Goal: Task Accomplishment & Management: Use online tool/utility

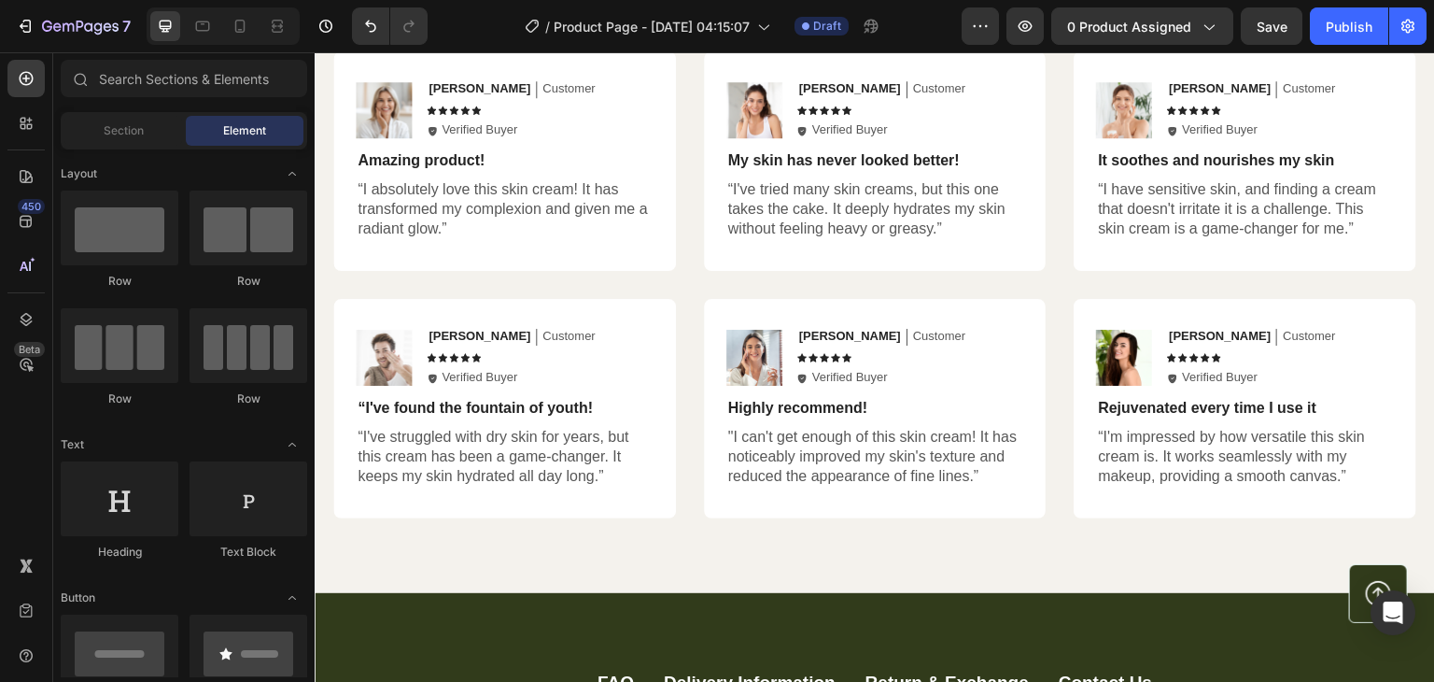
scroll to position [4641, 0]
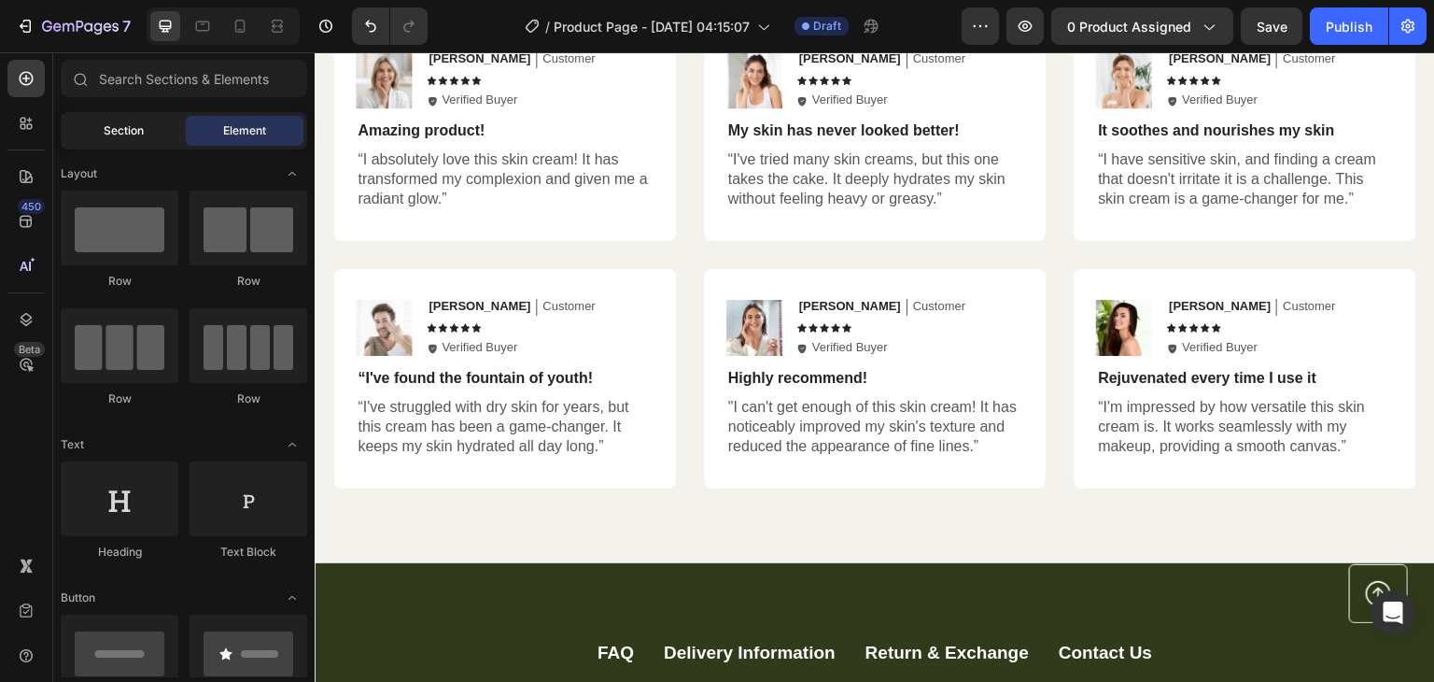
click at [114, 118] on div "Section" at bounding box center [123, 131] width 118 height 30
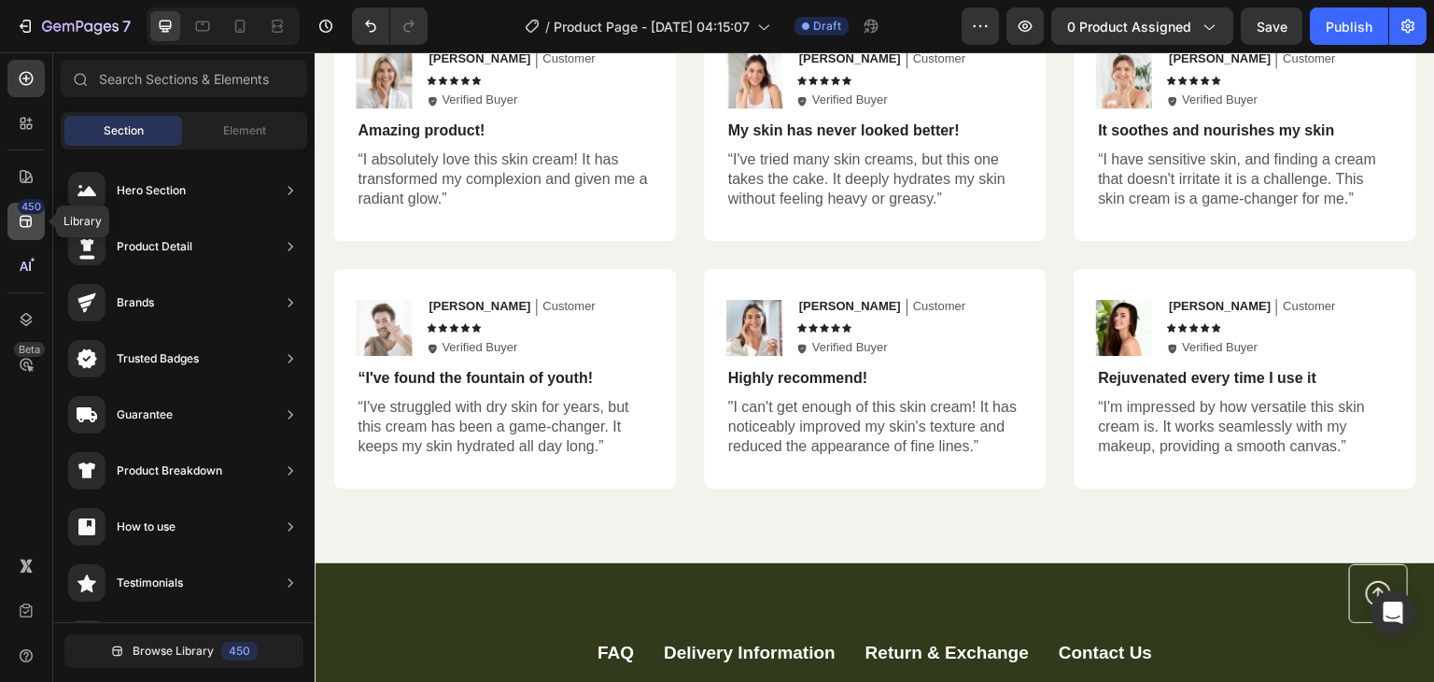
click at [29, 216] on icon at bounding box center [26, 222] width 12 height 12
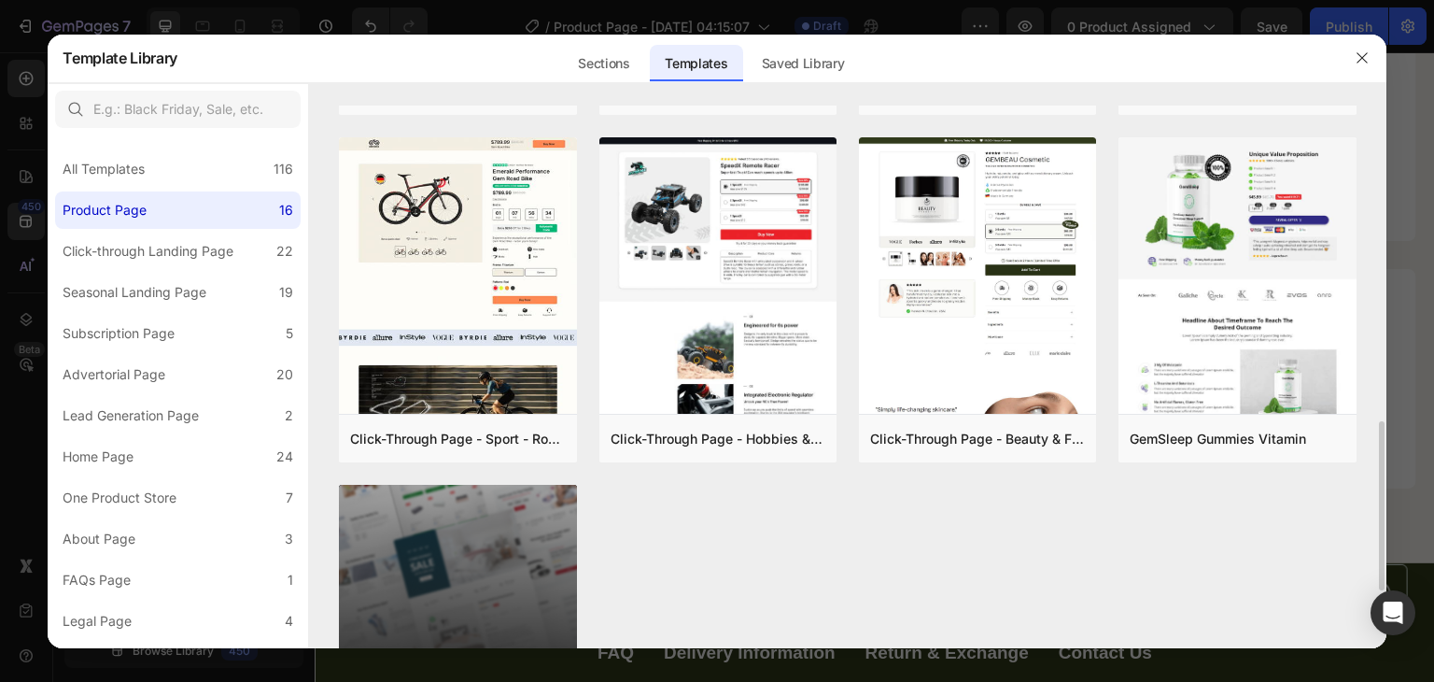
scroll to position [953, 0]
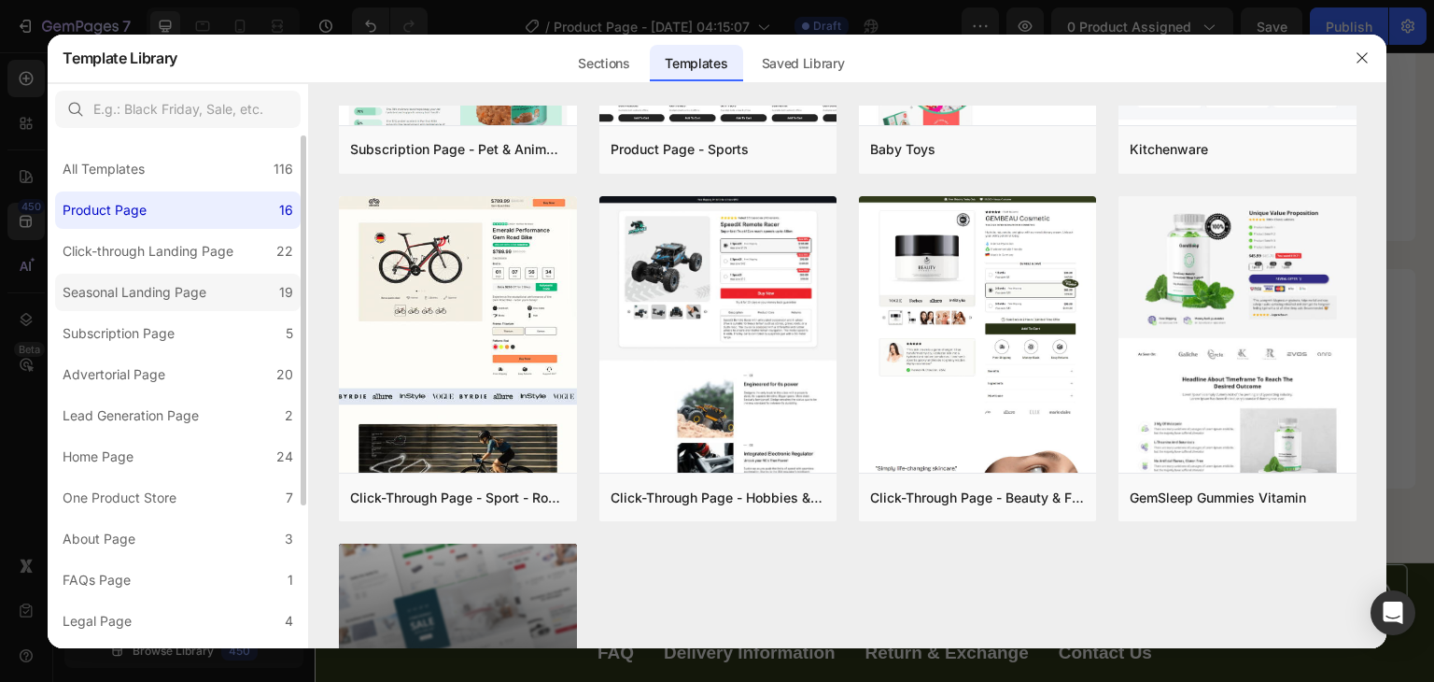
click at [191, 300] on div "Seasonal Landing Page" at bounding box center [135, 292] width 144 height 22
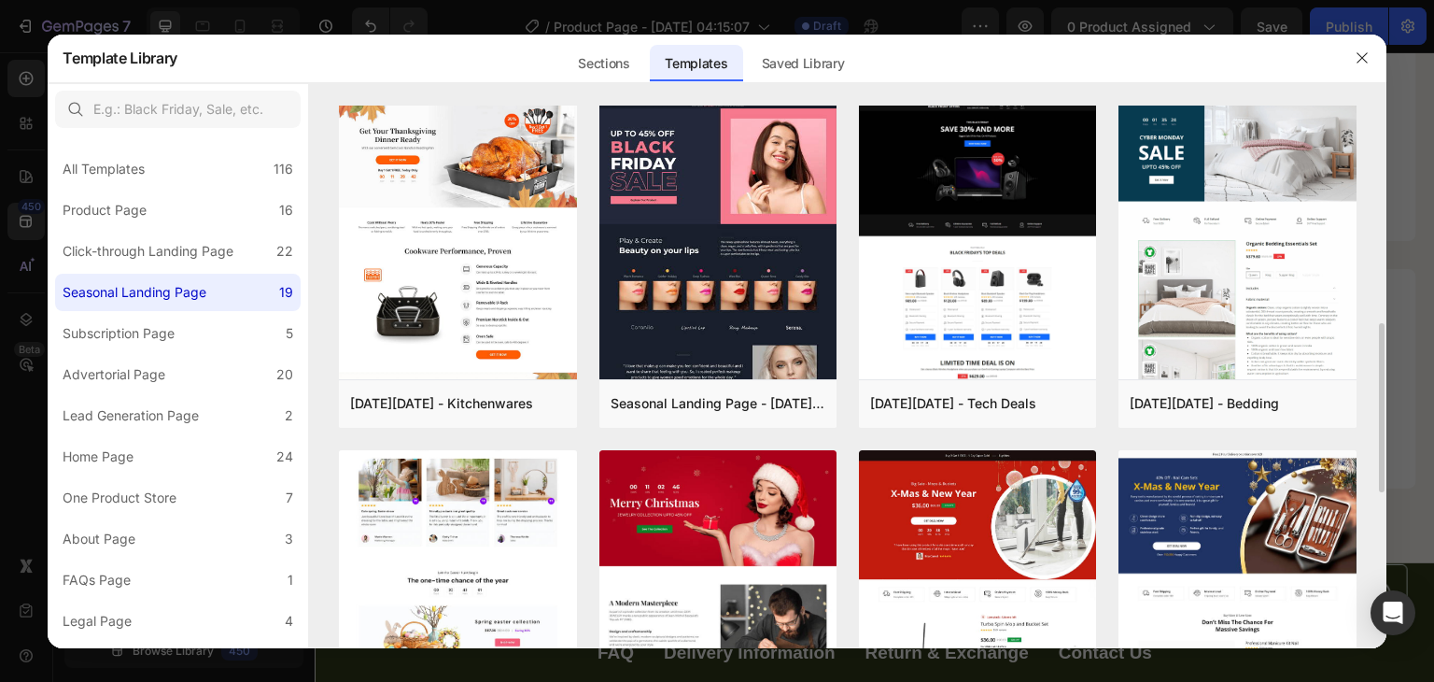
scroll to position [699, 0]
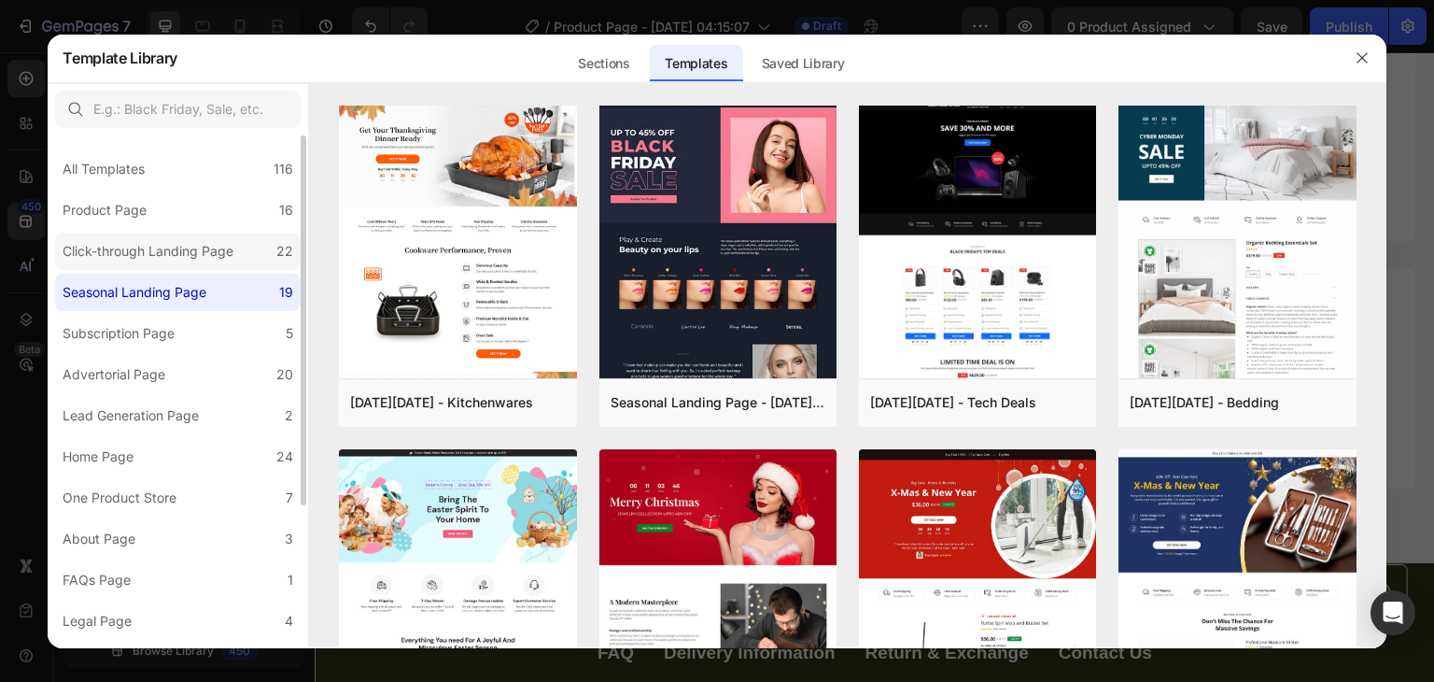
click at [601, 244] on label "Click-through Landing Page 22" at bounding box center [633, 235] width 64 height 17
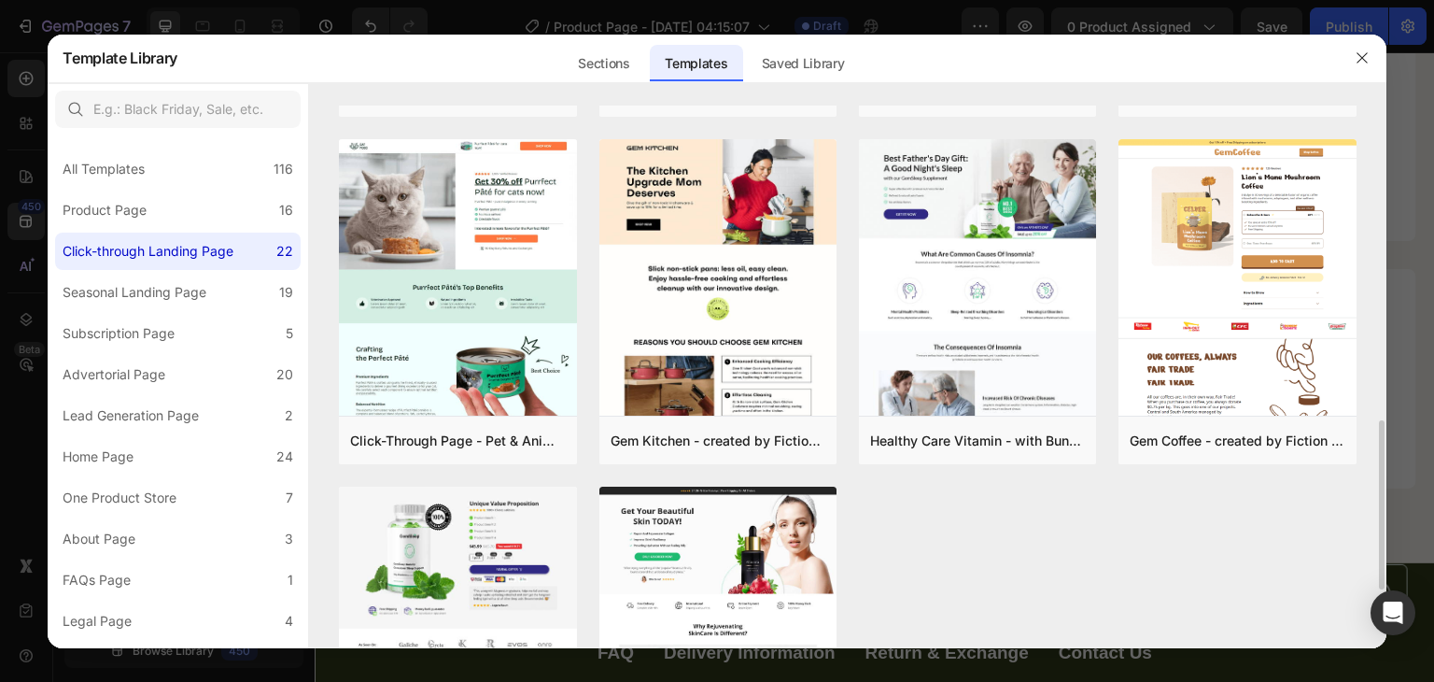
scroll to position [1009, 0]
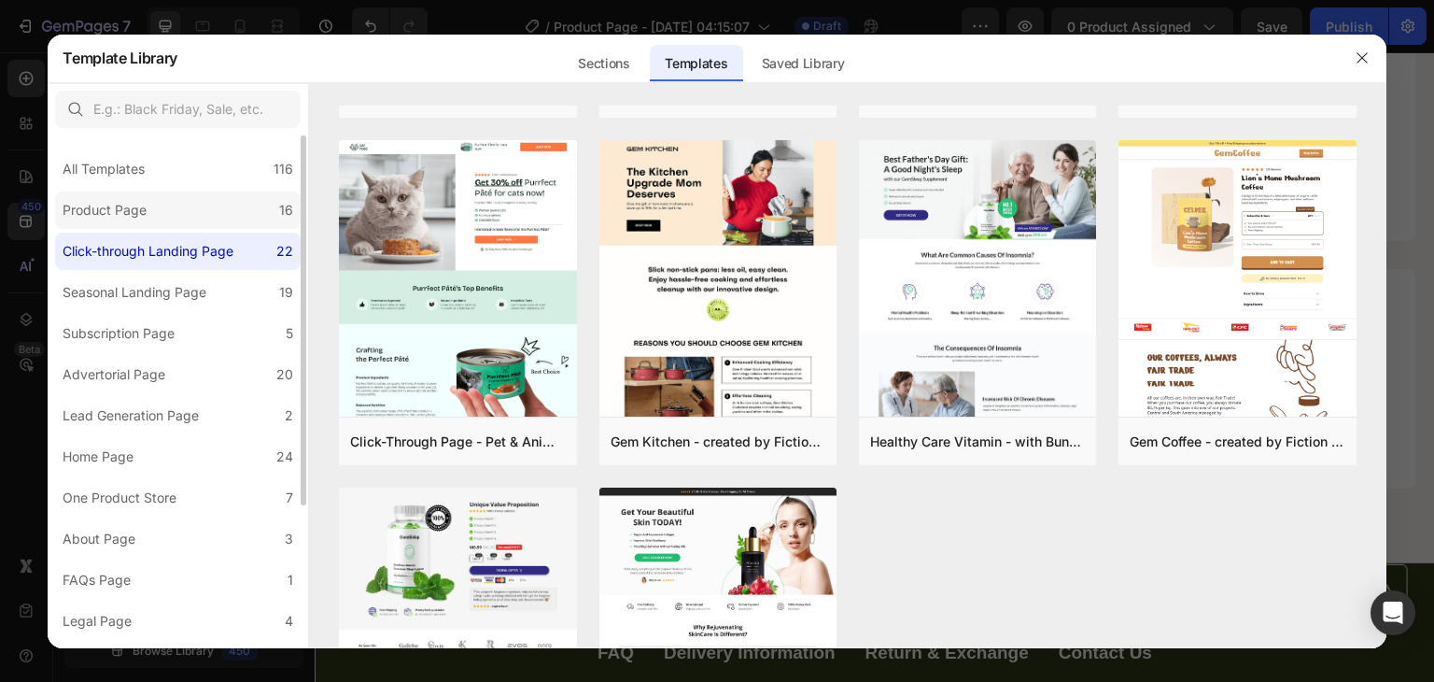
click at [597, 247] on label "Product Page 16" at bounding box center [625, 256] width 56 height 18
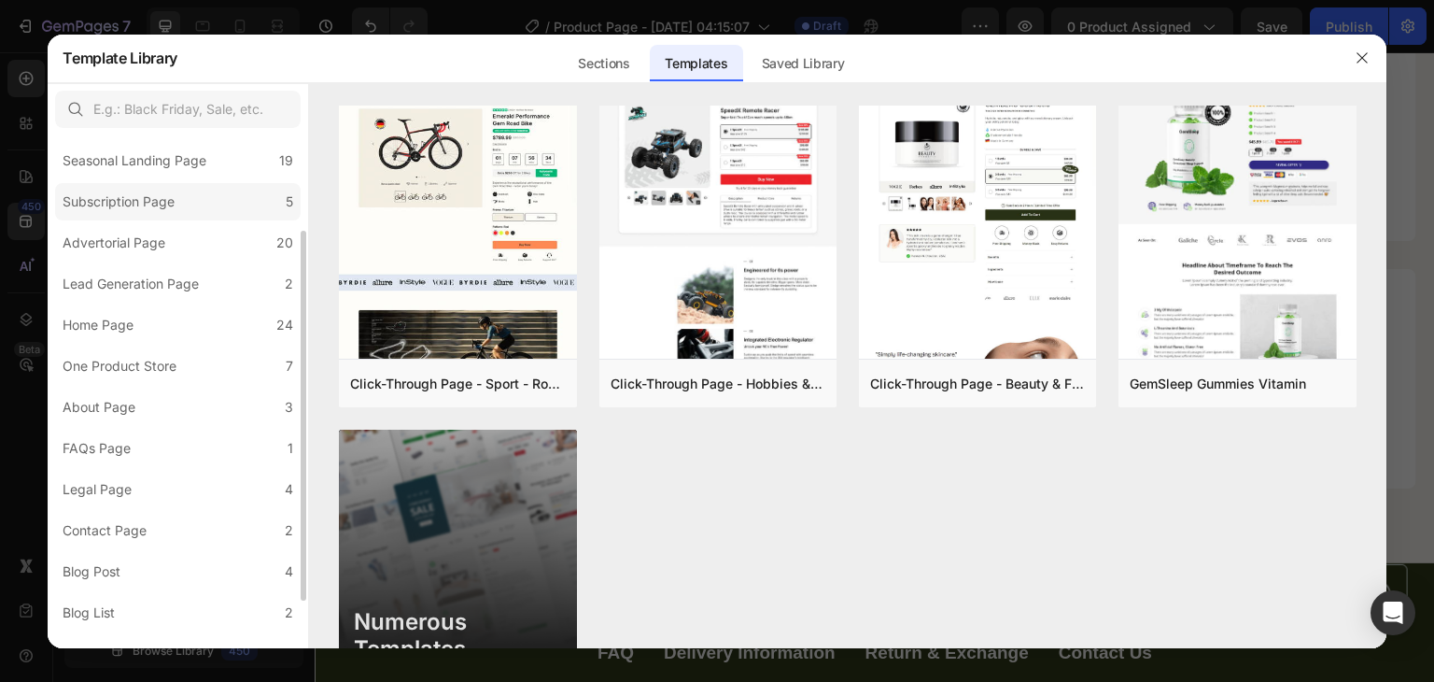
scroll to position [133, 0]
click at [494, 275] on label "Lead Generation Page 2" at bounding box center [498, 275] width 9 height 9
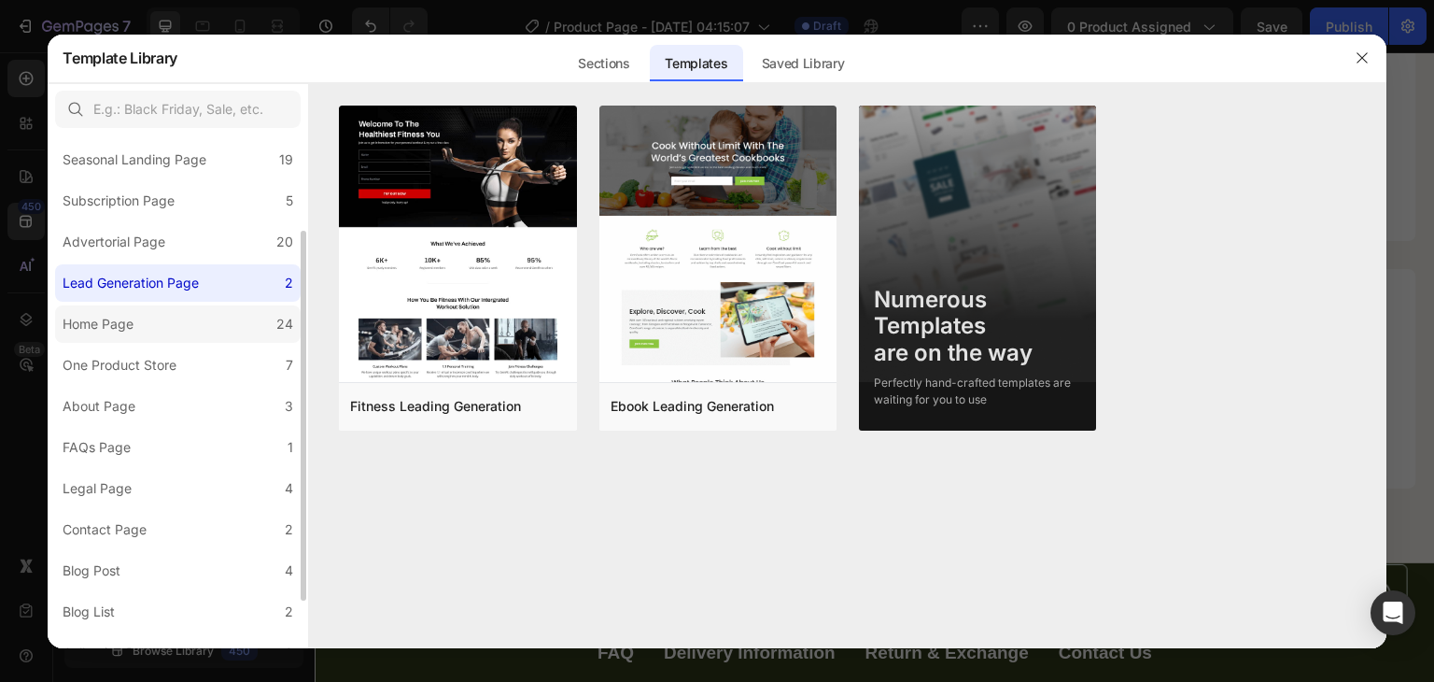
click at [494, 271] on label "Home Page 24" at bounding box center [513, 259] width 39 height 22
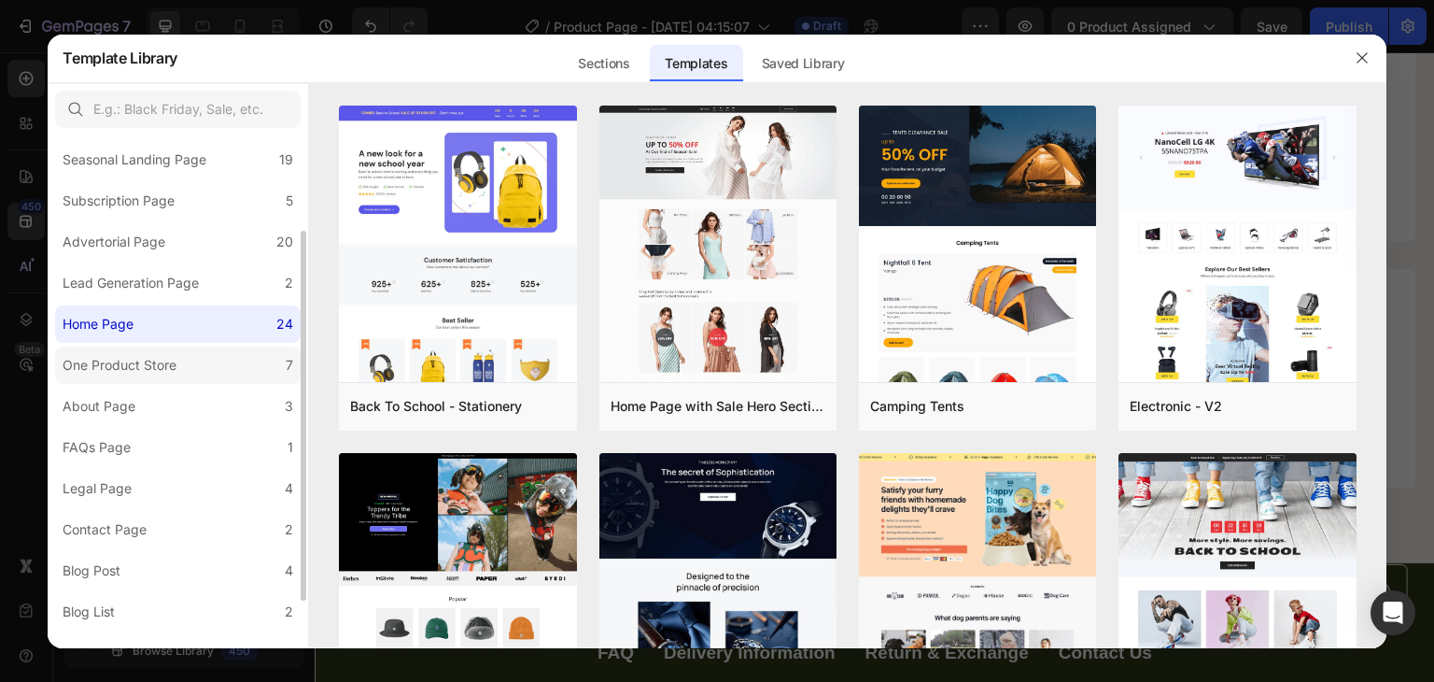
click at [505, 280] on label "One Product Store 7" at bounding box center [509, 275] width 9 height 9
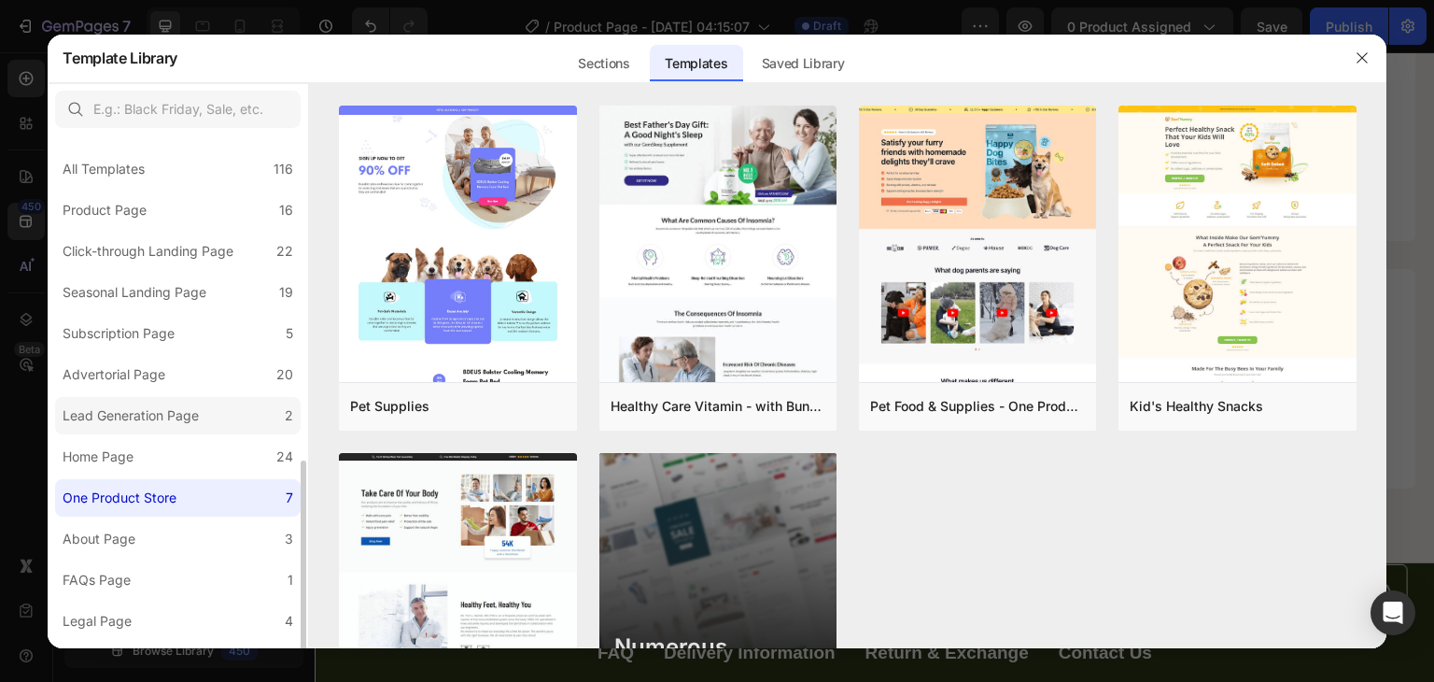
scroll to position [197, 0]
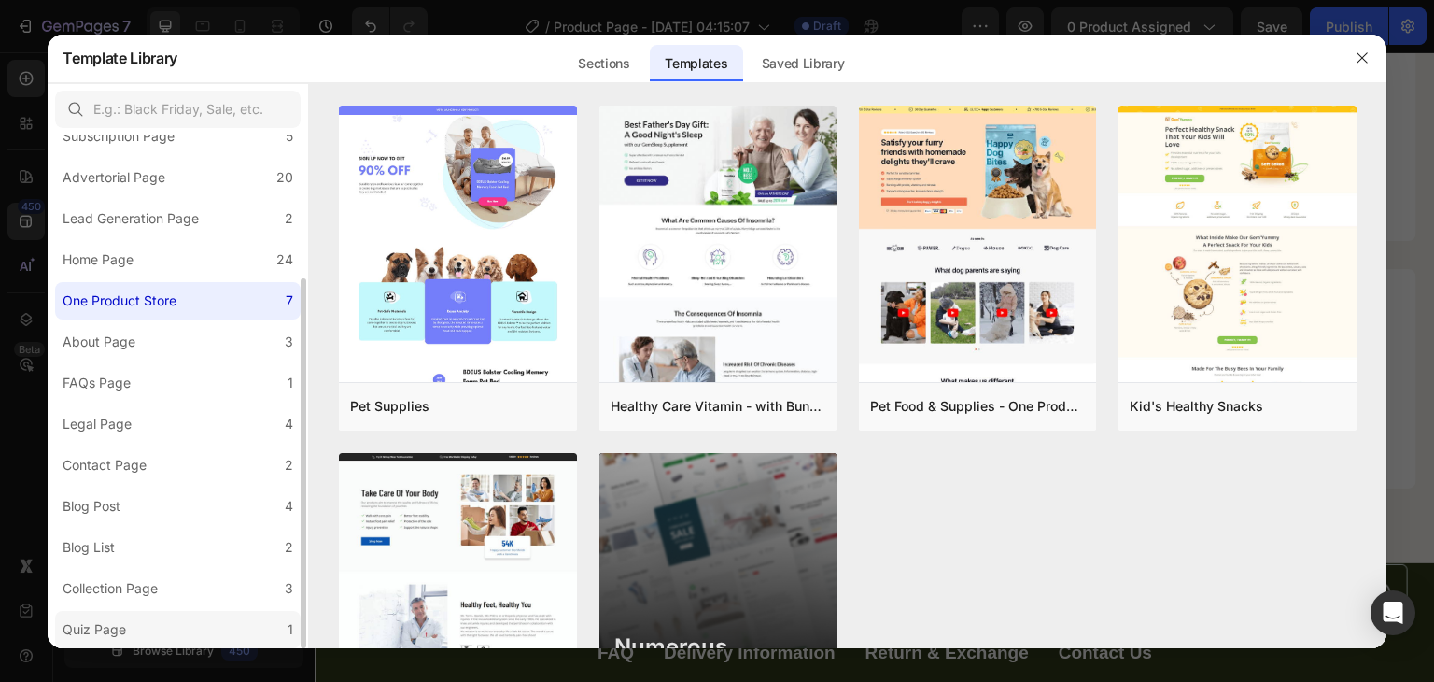
click at [174, 622] on label "Quiz Page 1" at bounding box center [178, 629] width 246 height 37
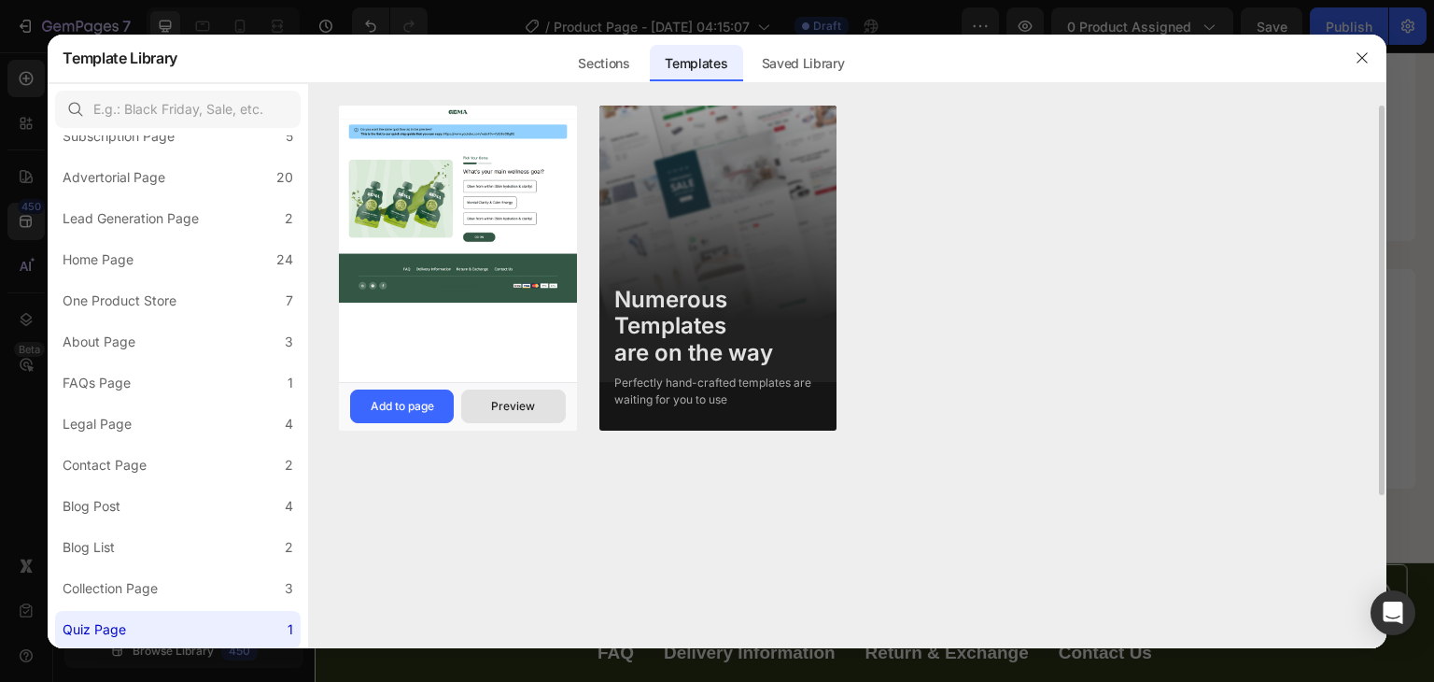
click at [523, 408] on div "Preview" at bounding box center [513, 406] width 44 height 17
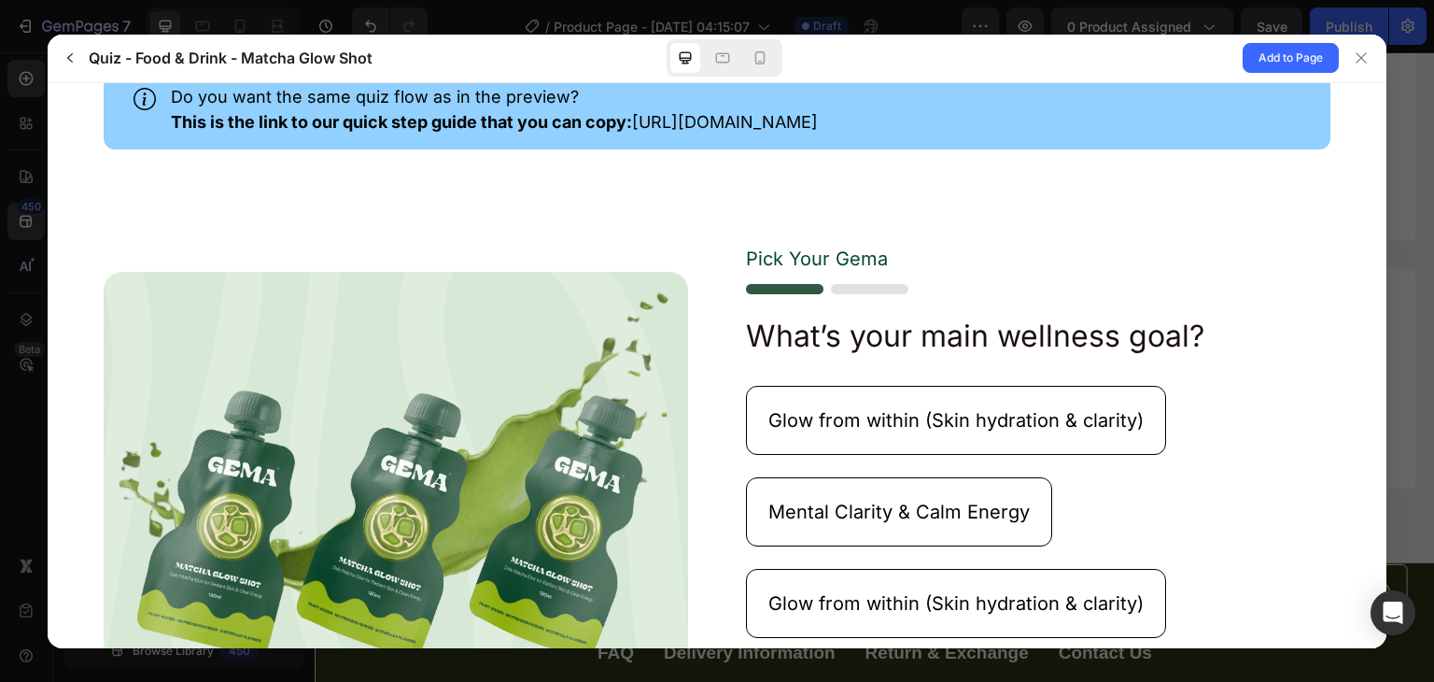
scroll to position [120, 0]
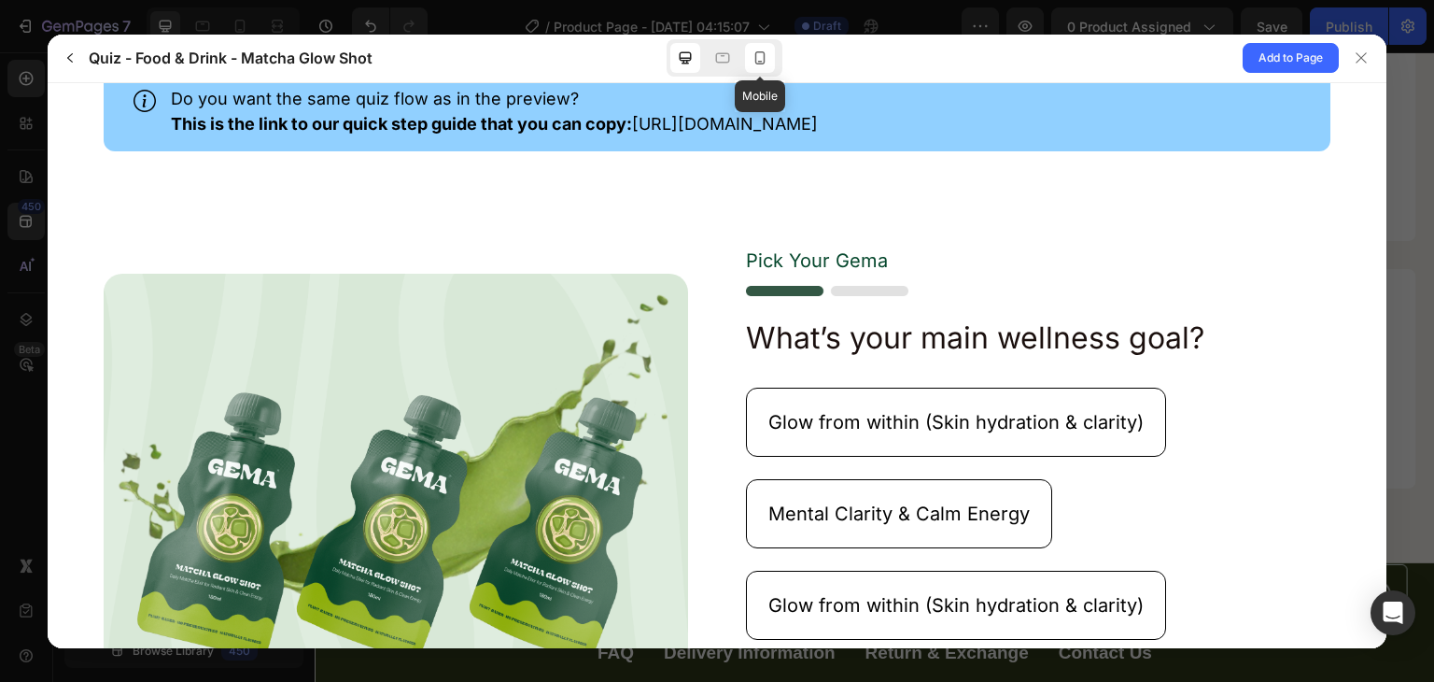
click at [760, 53] on icon at bounding box center [760, 58] width 19 height 19
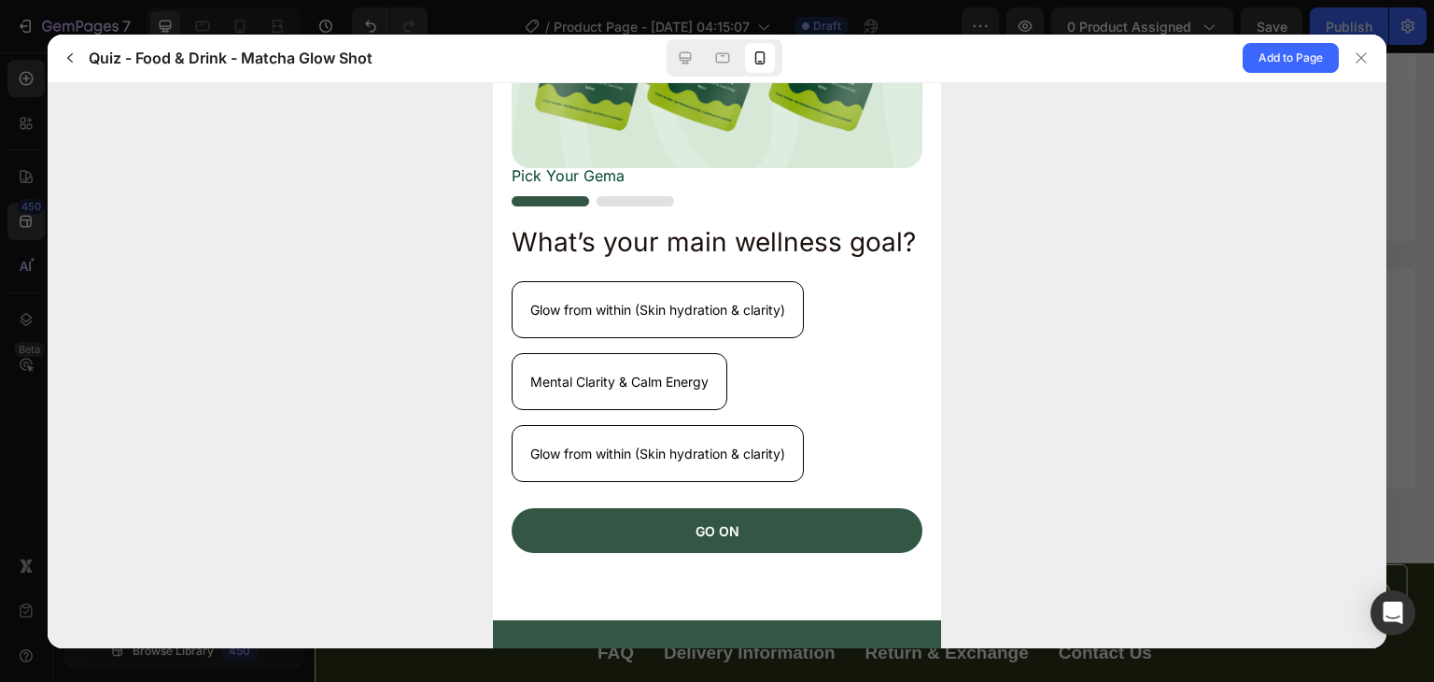
scroll to position [468, 0]
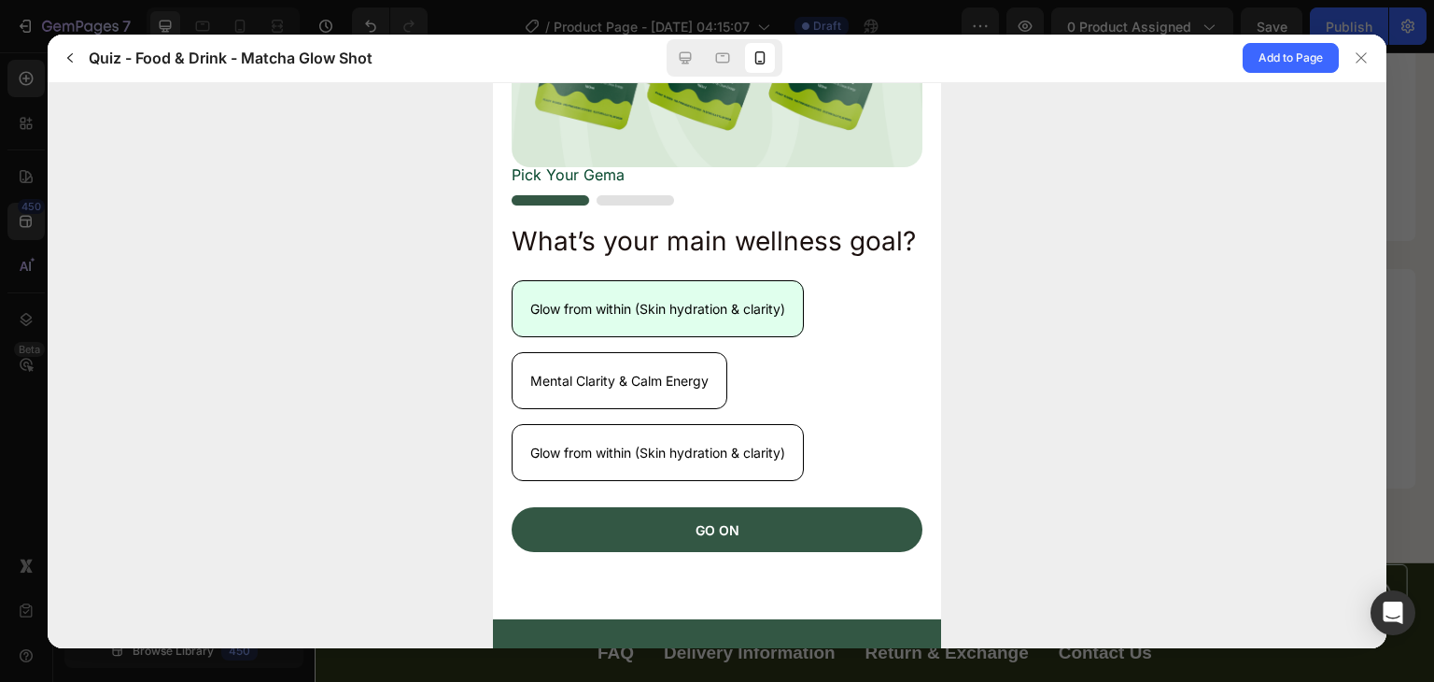
click at [671, 336] on button "Glow from within (Skin hydration & clarity)" at bounding box center [658, 307] width 292 height 57
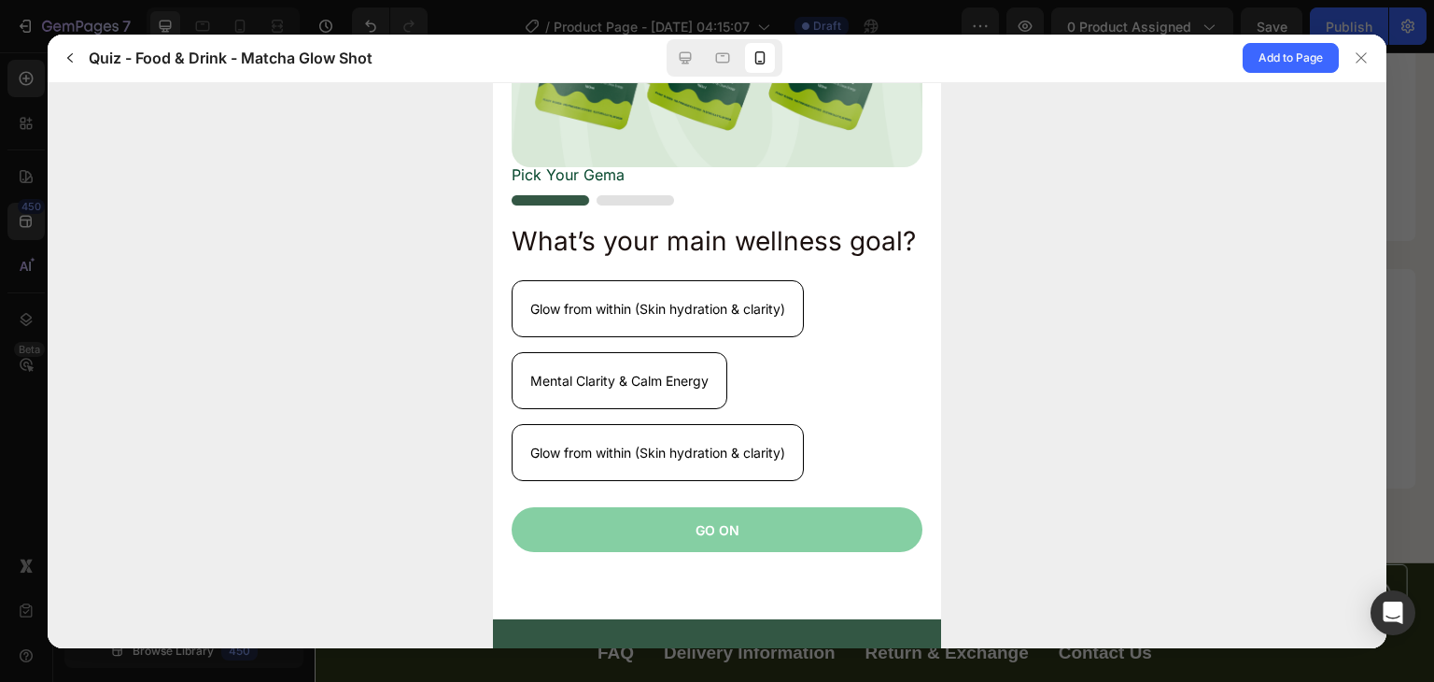
click at [712, 539] on p "GO ON" at bounding box center [718, 529] width 44 height 20
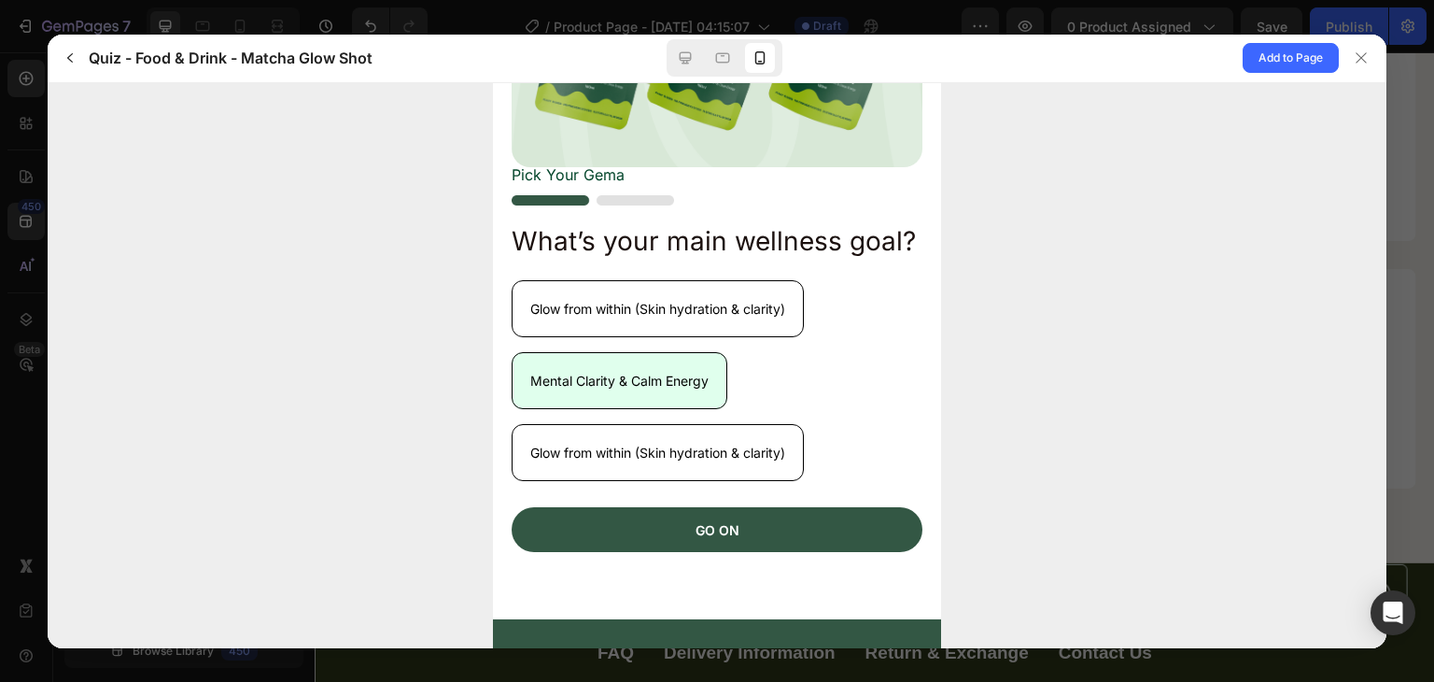
click at [659, 408] on button "Mental Clarity & Calm Energy" at bounding box center [620, 379] width 216 height 57
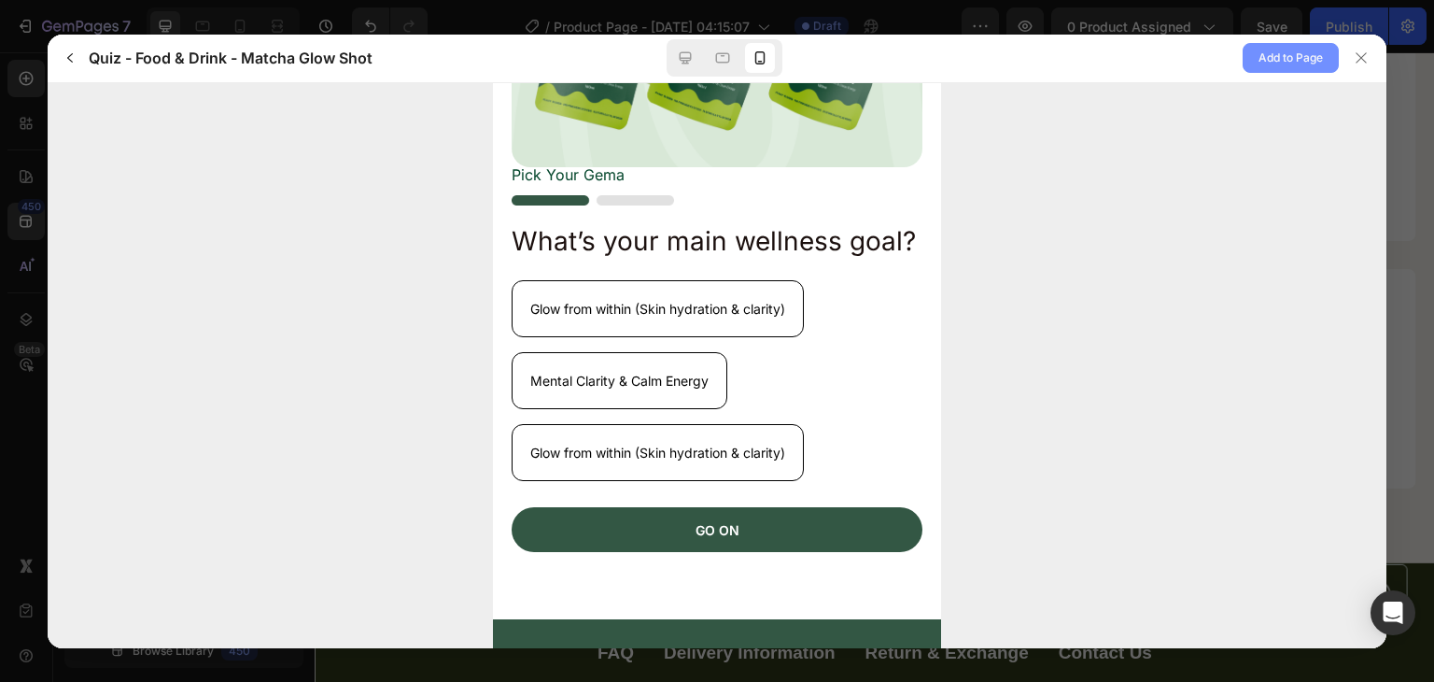
click at [1289, 61] on span "Add to Page" at bounding box center [1291, 58] width 64 height 22
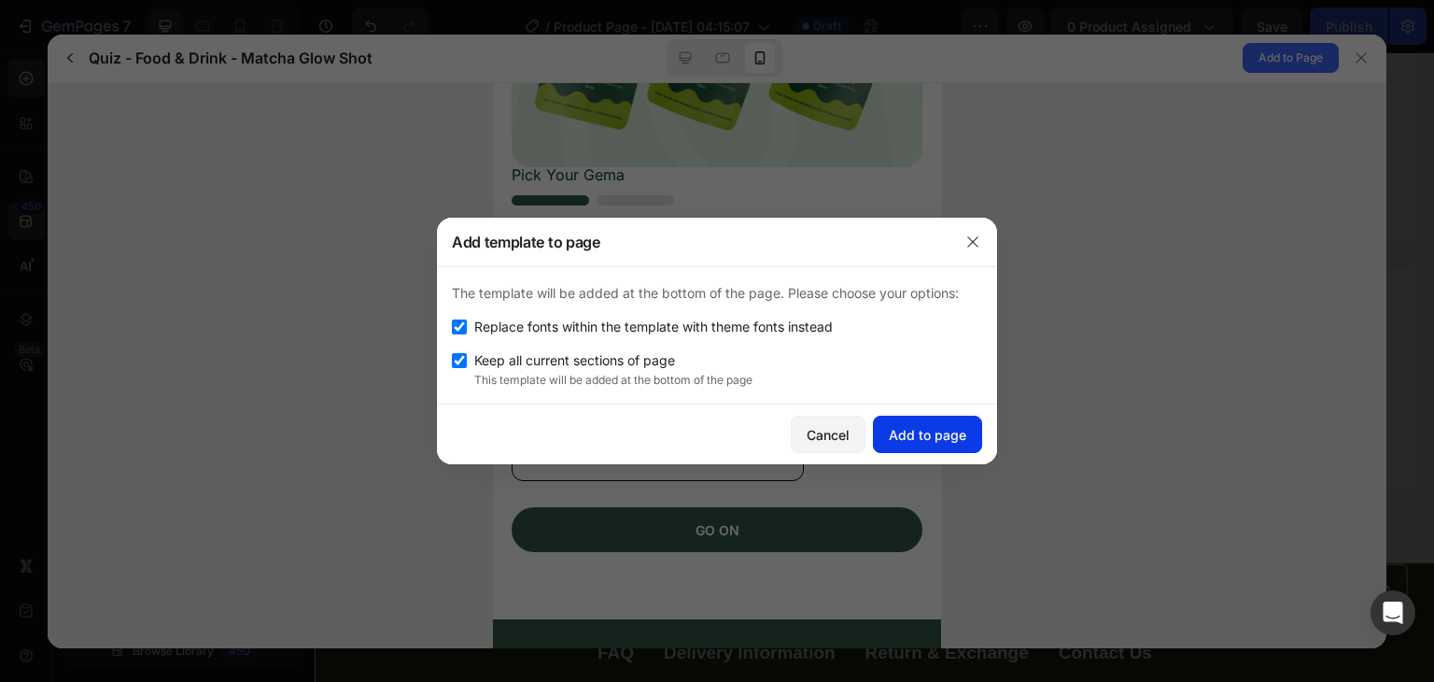
click at [943, 443] on div "Add to page" at bounding box center [928, 435] width 78 height 20
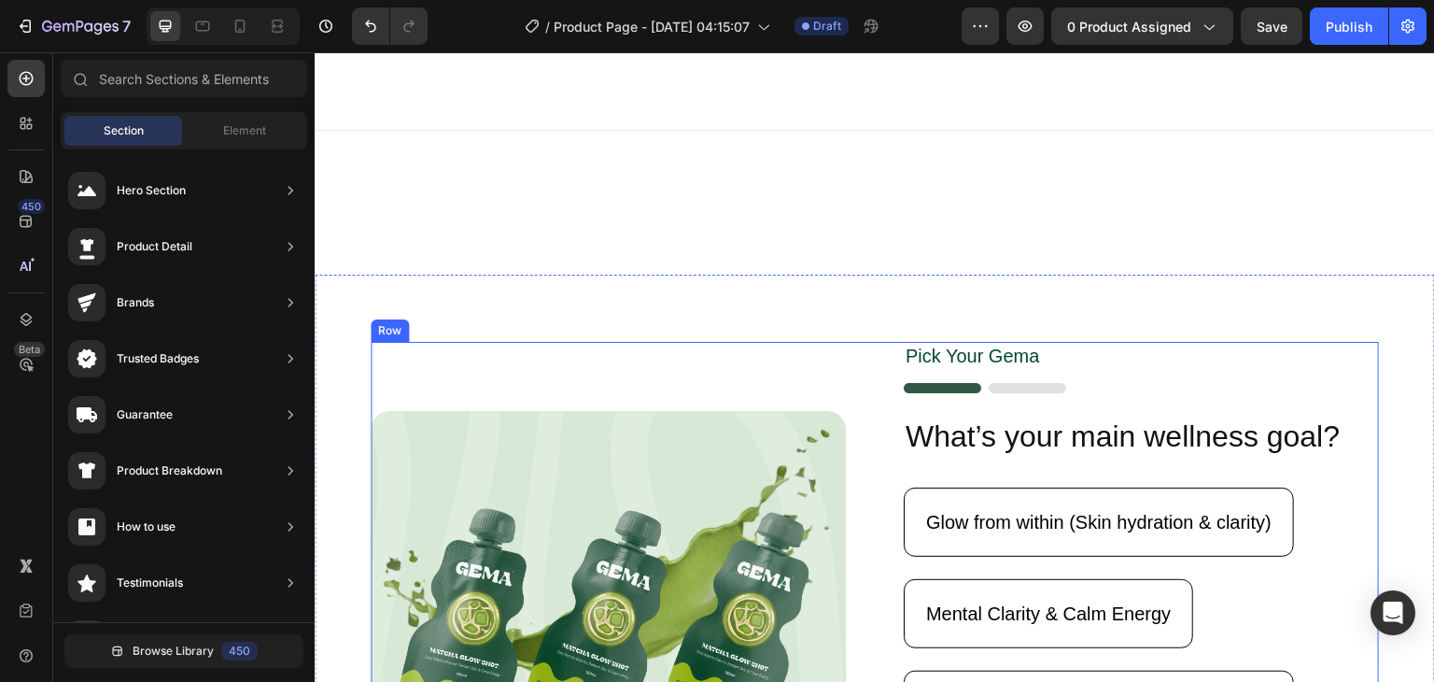
scroll to position [5778, 0]
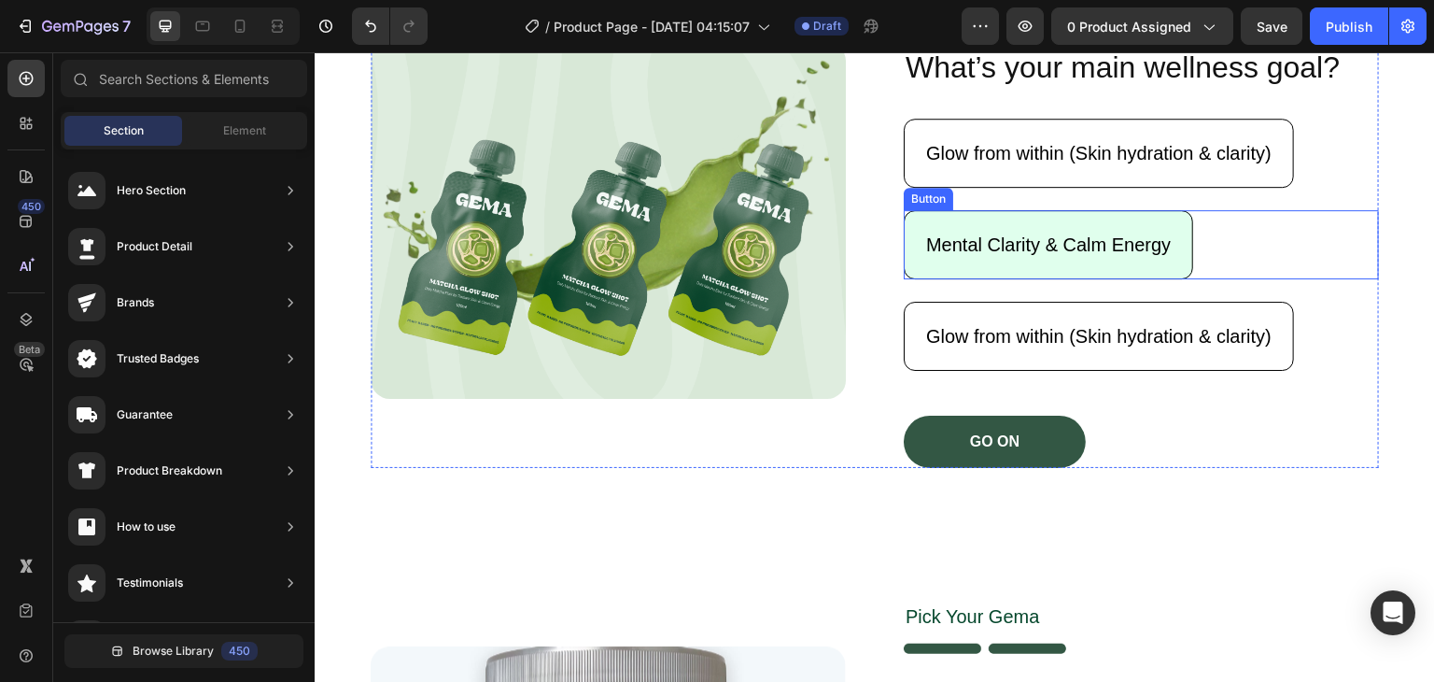
click at [1045, 261] on button "Mental Clarity & Calm Energy" at bounding box center [1049, 244] width 290 height 69
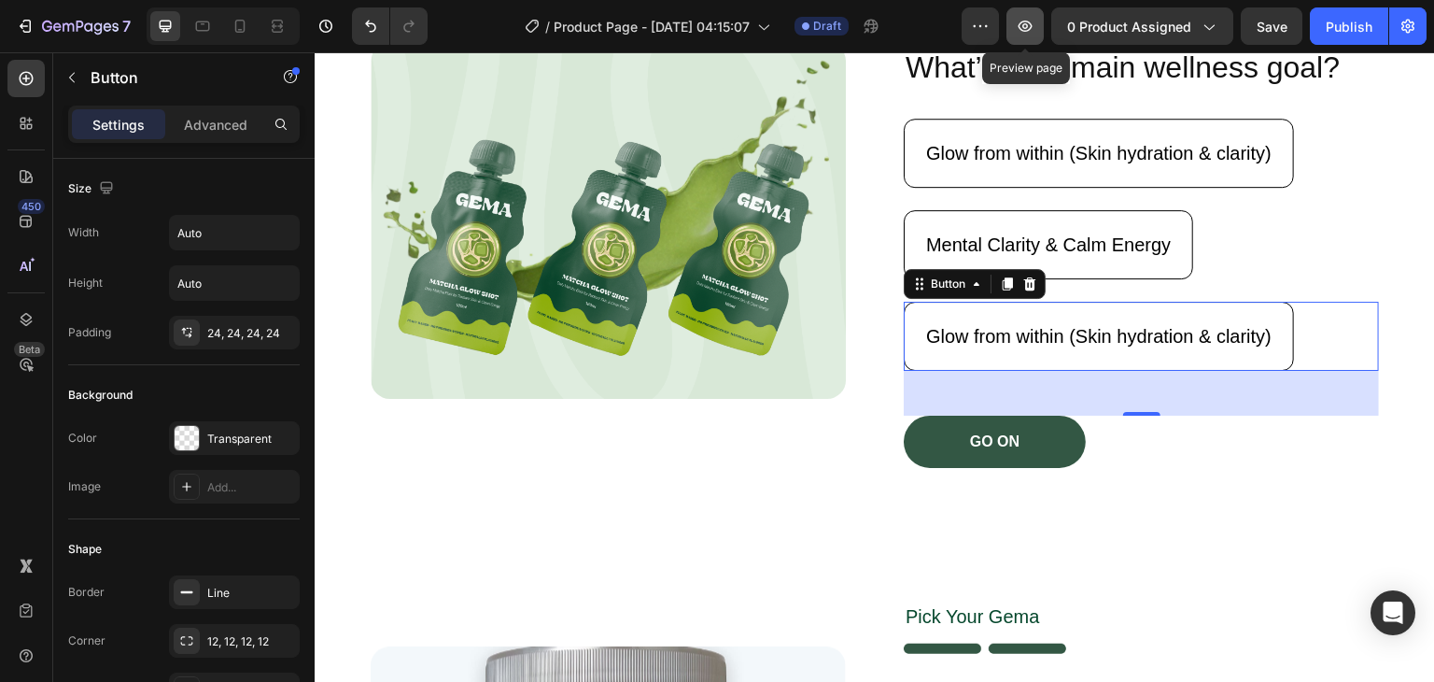
click at [1024, 24] on icon "button" at bounding box center [1025, 26] width 19 height 19
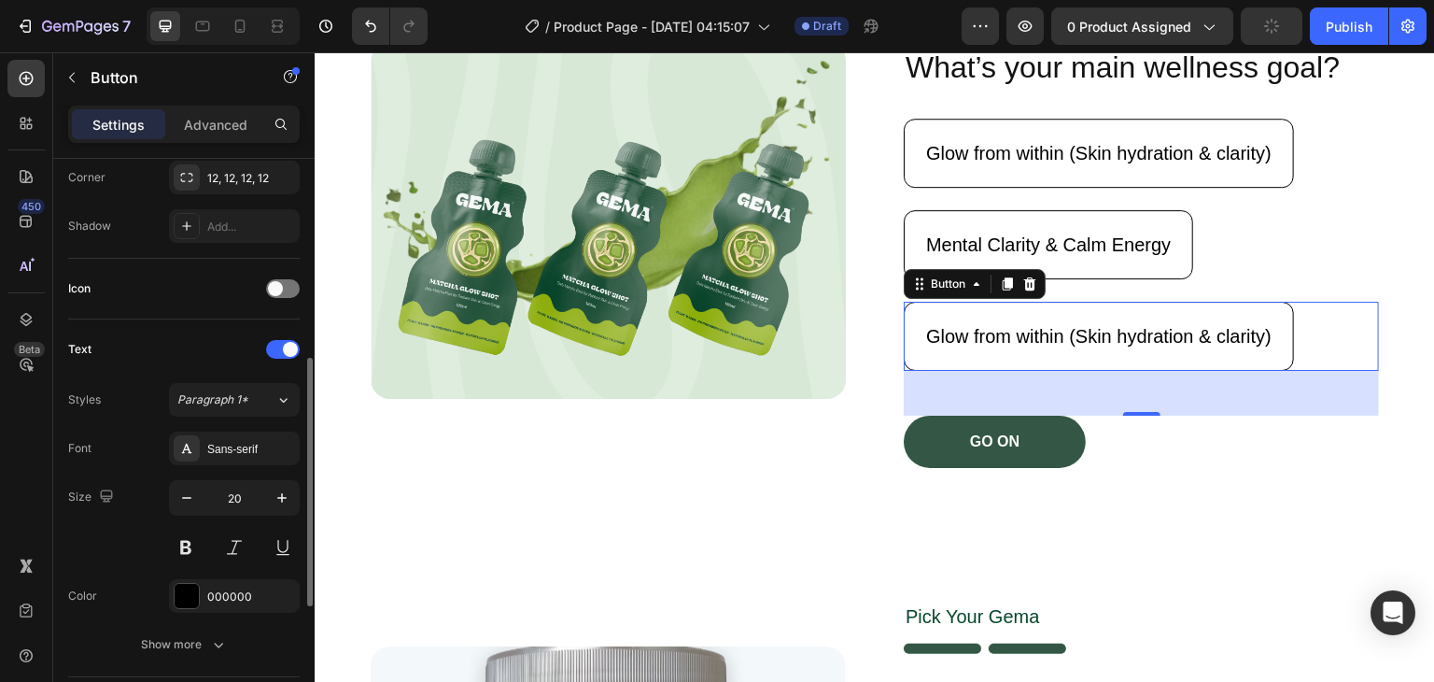
scroll to position [461, 0]
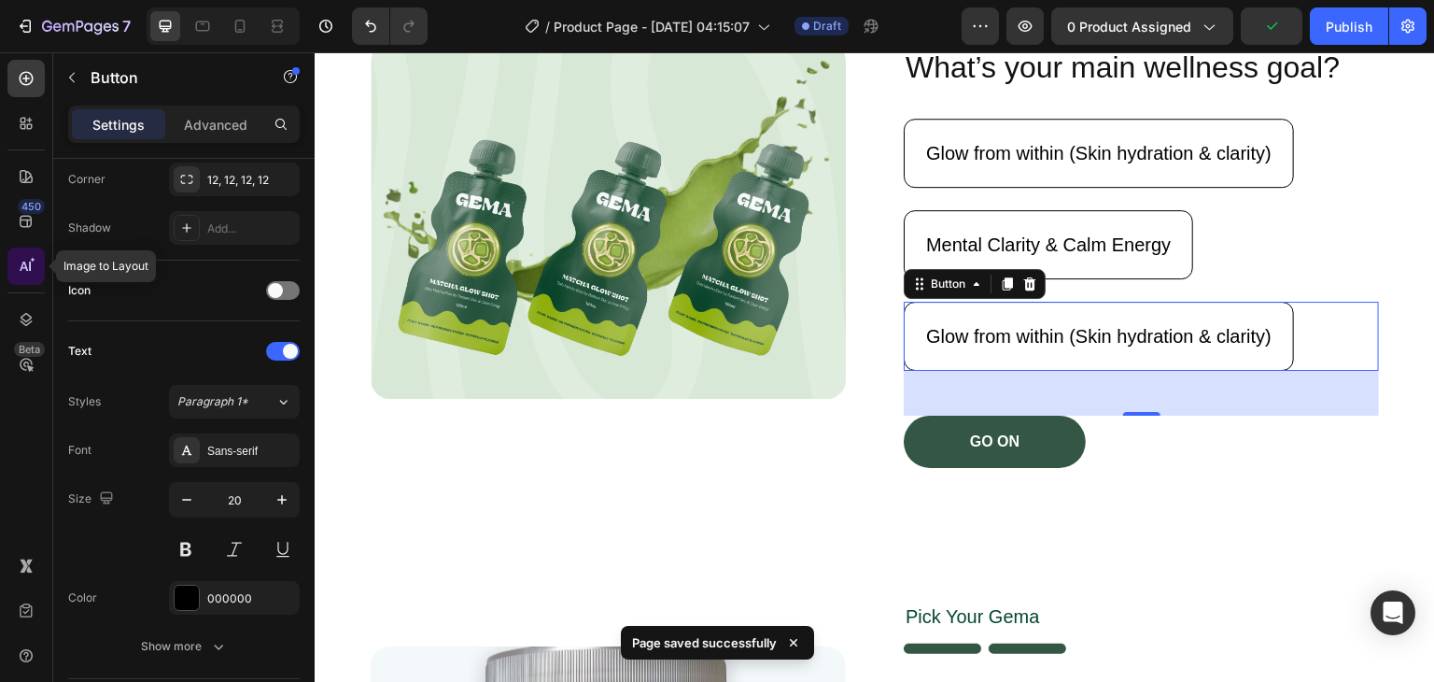
click at [10, 261] on div at bounding box center [25, 265] width 37 height 37
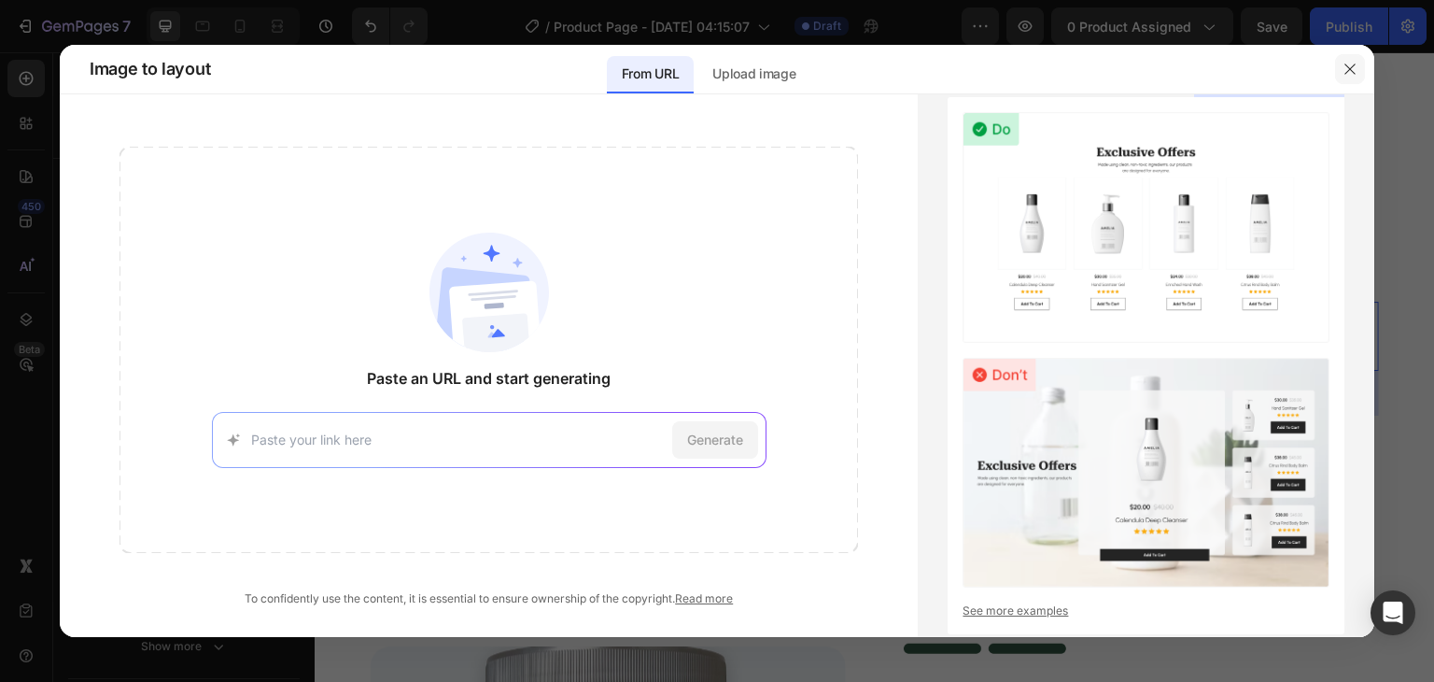
click at [1349, 64] on icon "button" at bounding box center [1350, 69] width 15 height 15
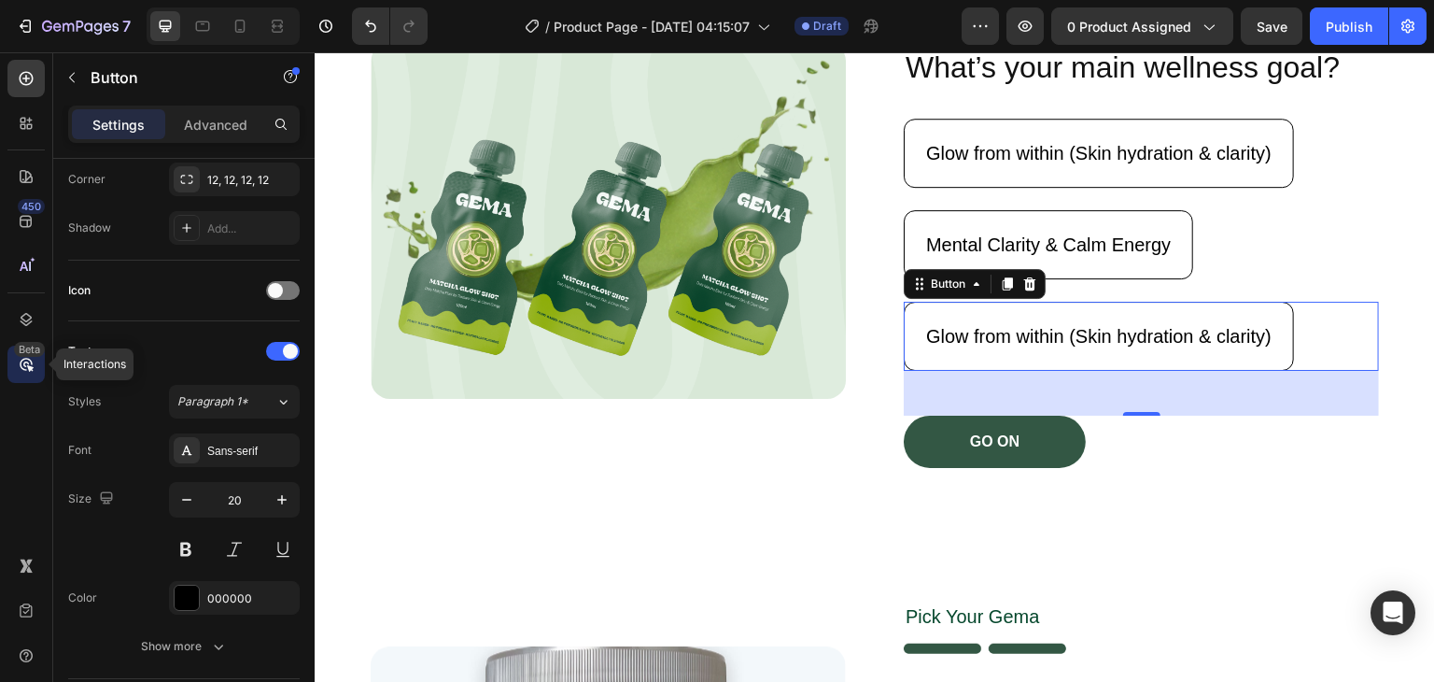
click at [25, 371] on icon at bounding box center [26, 364] width 19 height 19
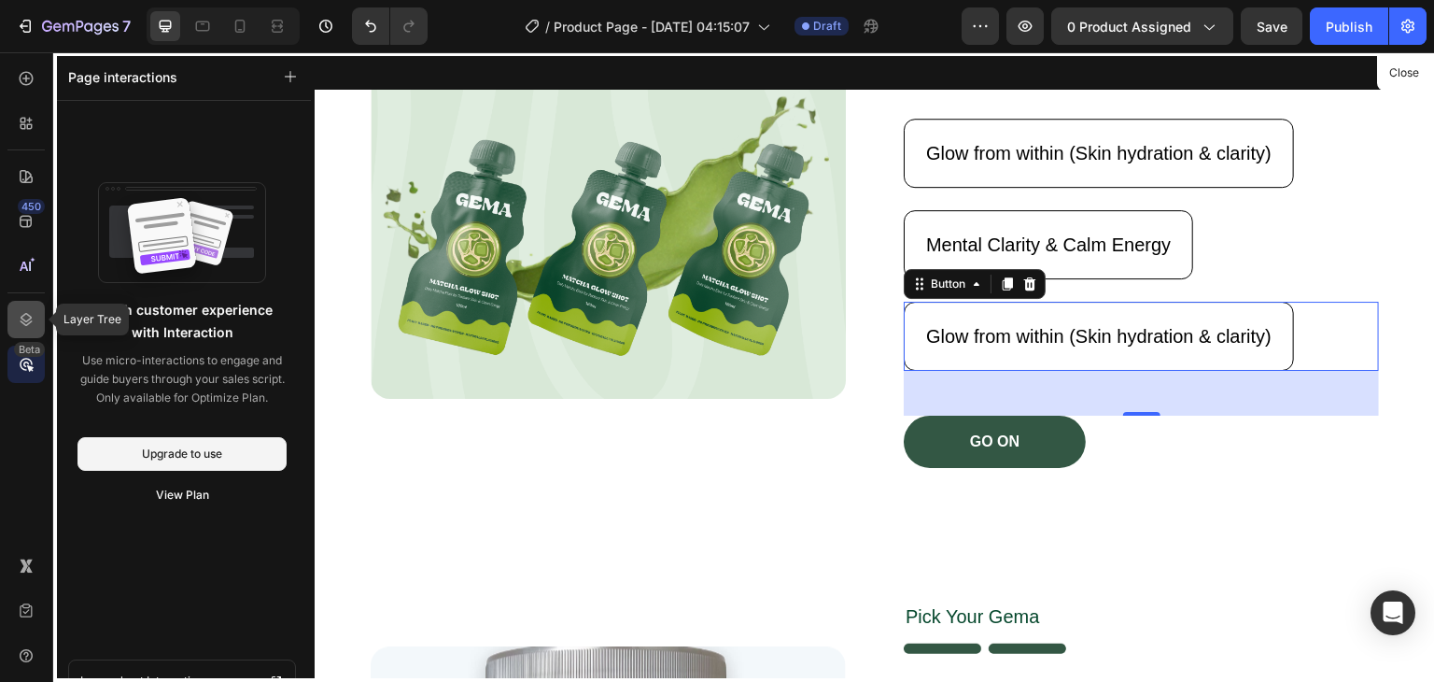
click at [44, 333] on div at bounding box center [25, 319] width 37 height 37
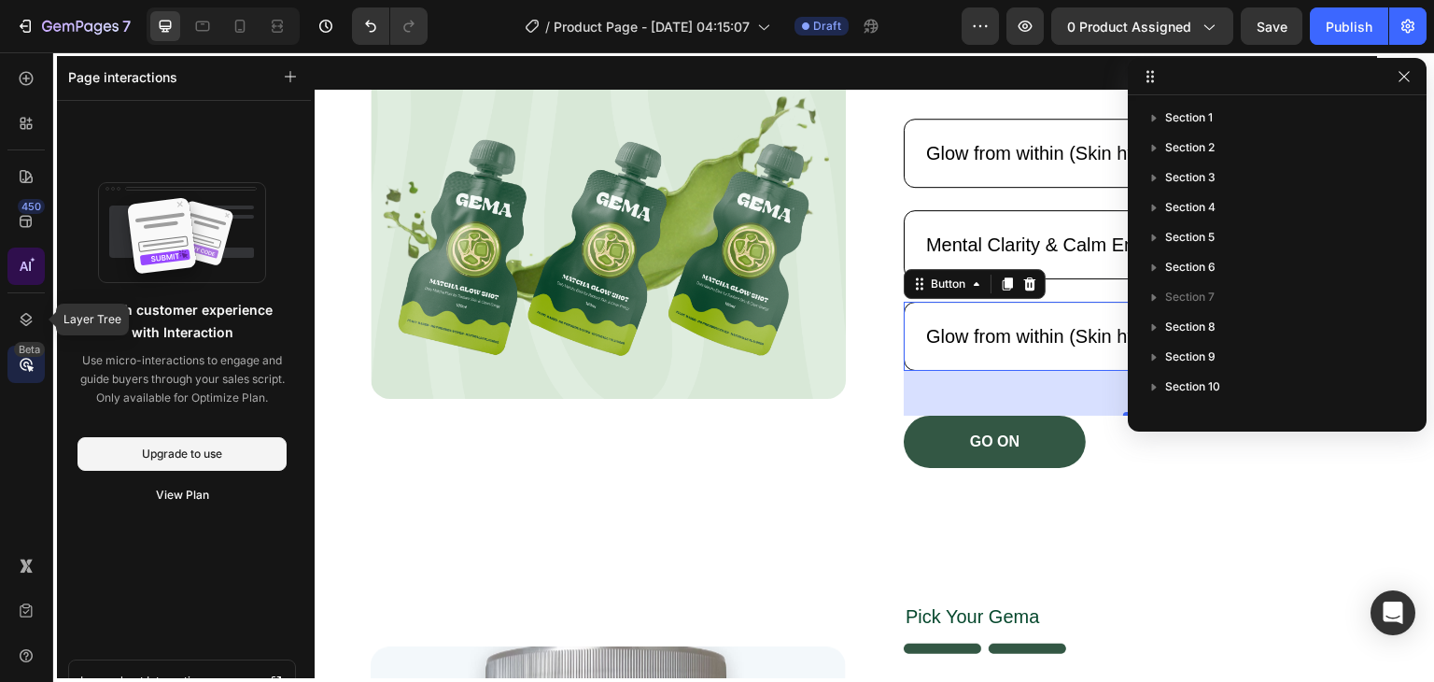
scroll to position [438, 0]
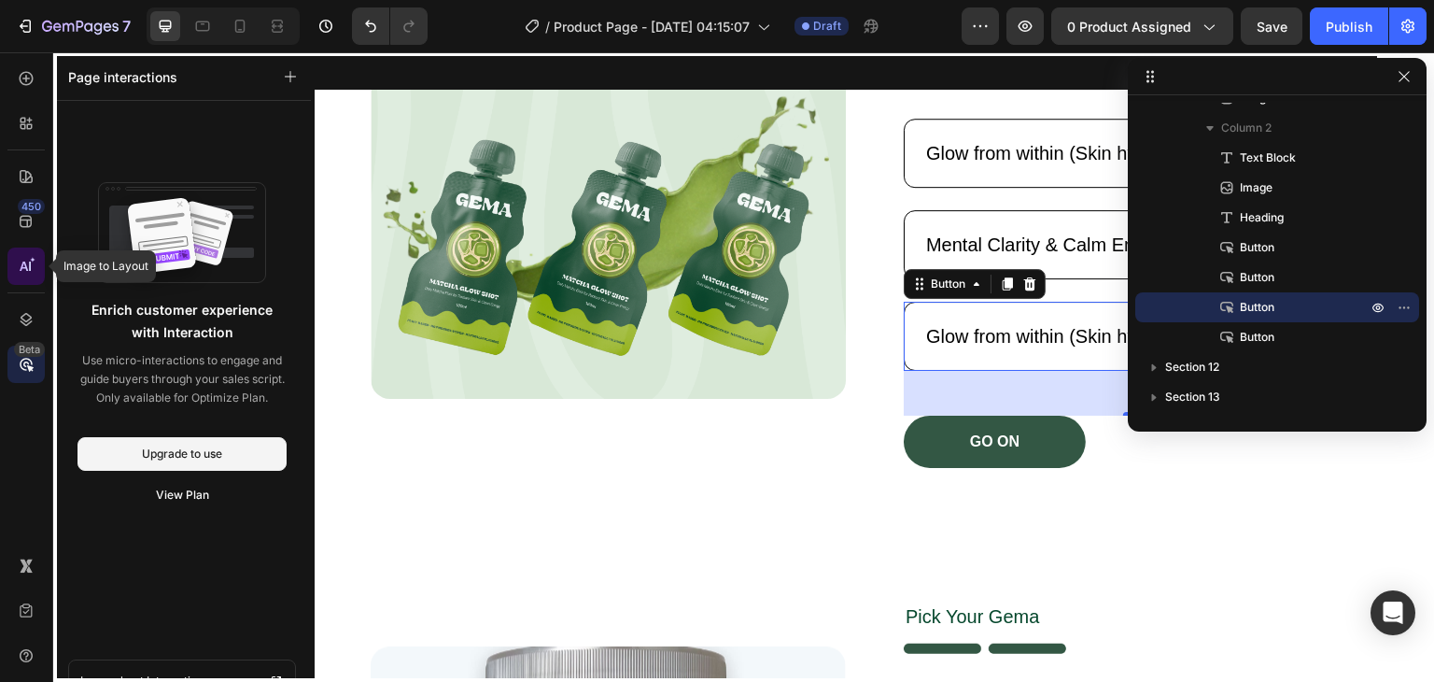
click at [35, 270] on div at bounding box center [25, 265] width 37 height 37
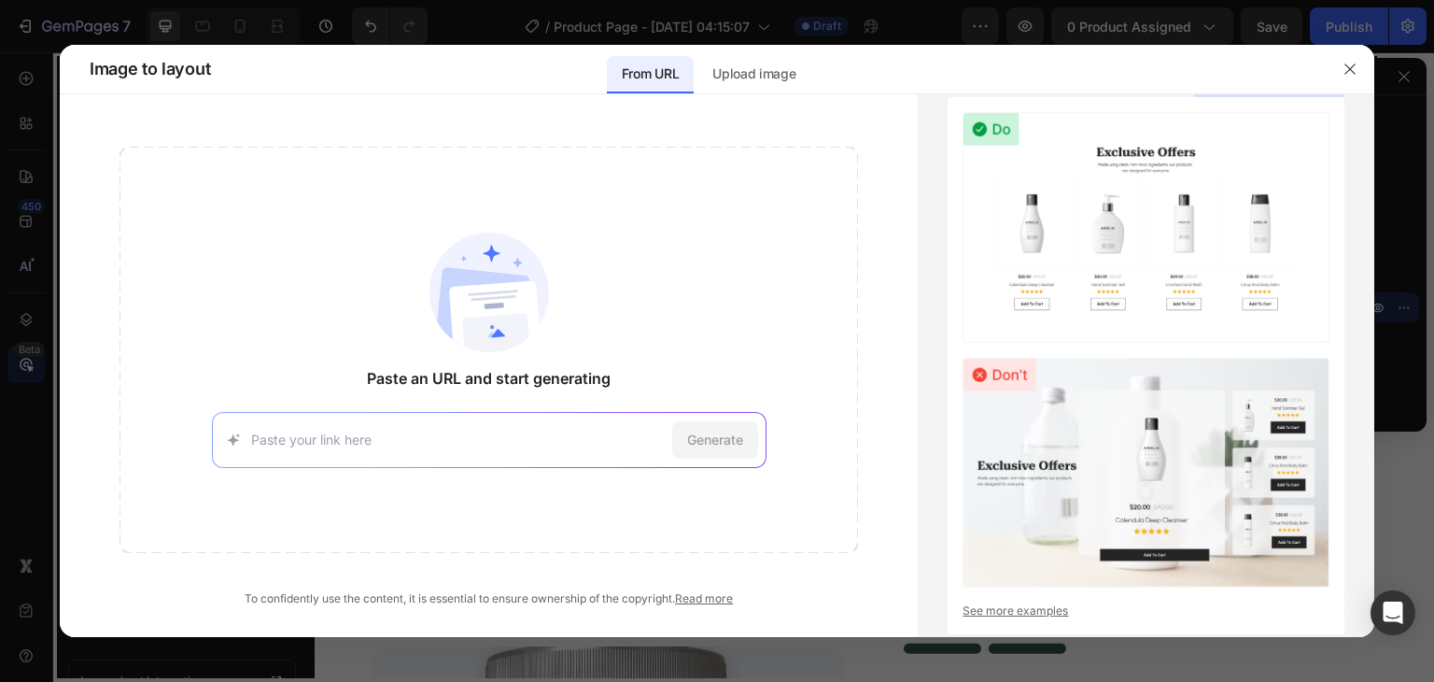
click at [26, 176] on div at bounding box center [717, 341] width 1434 height 682
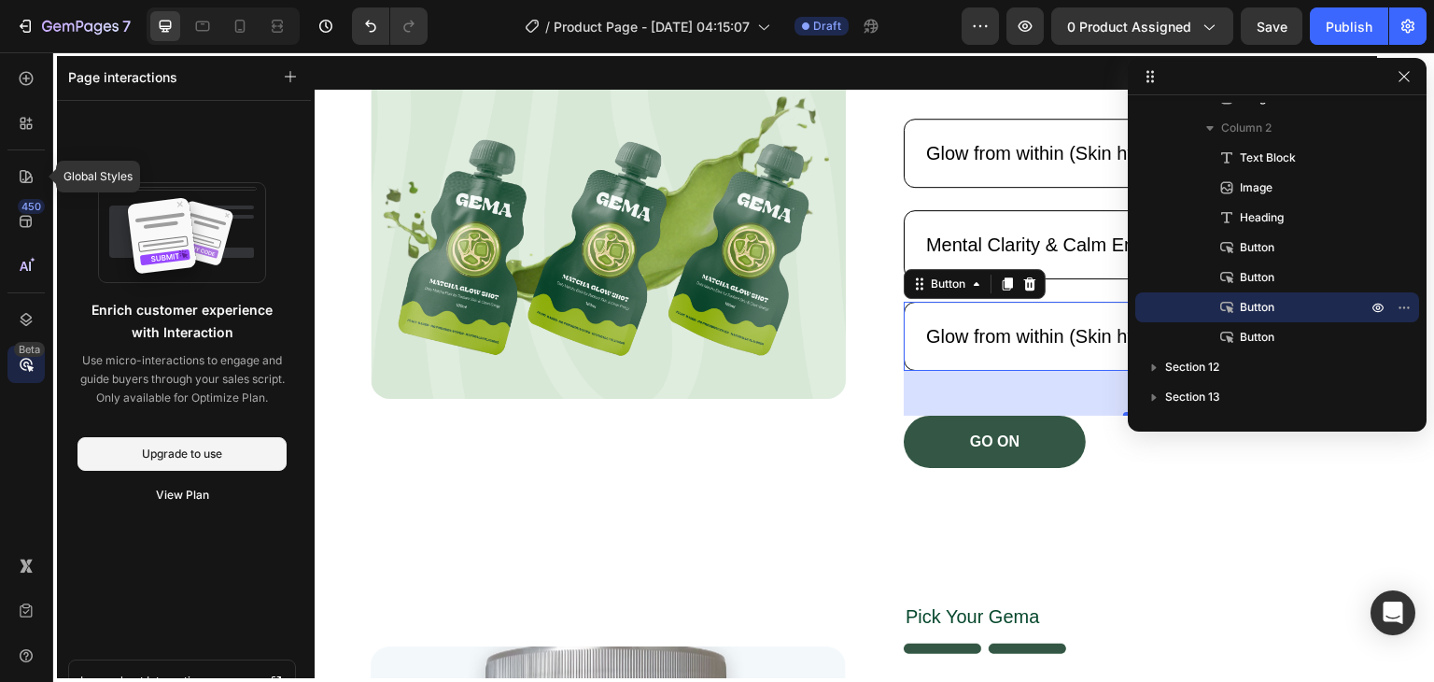
click at [26, 176] on icon at bounding box center [26, 176] width 13 height 13
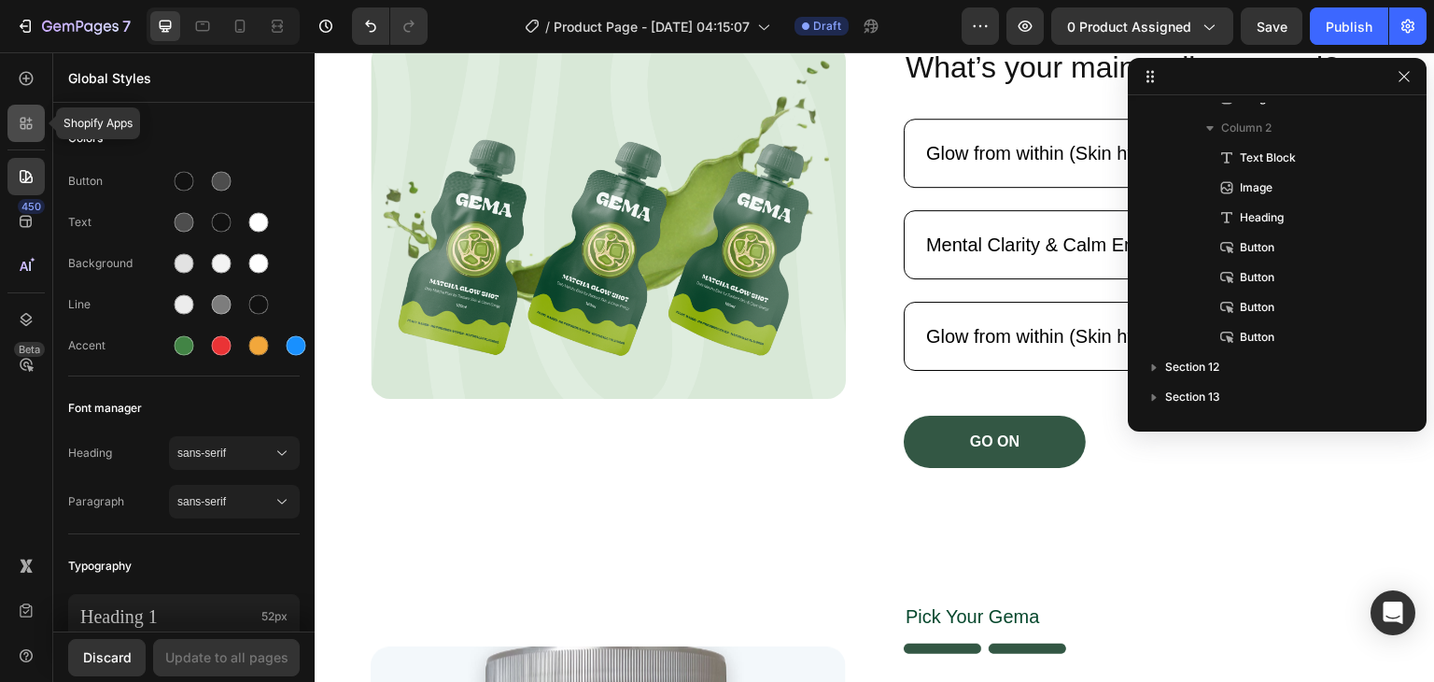
click at [31, 131] on icon at bounding box center [26, 123] width 19 height 19
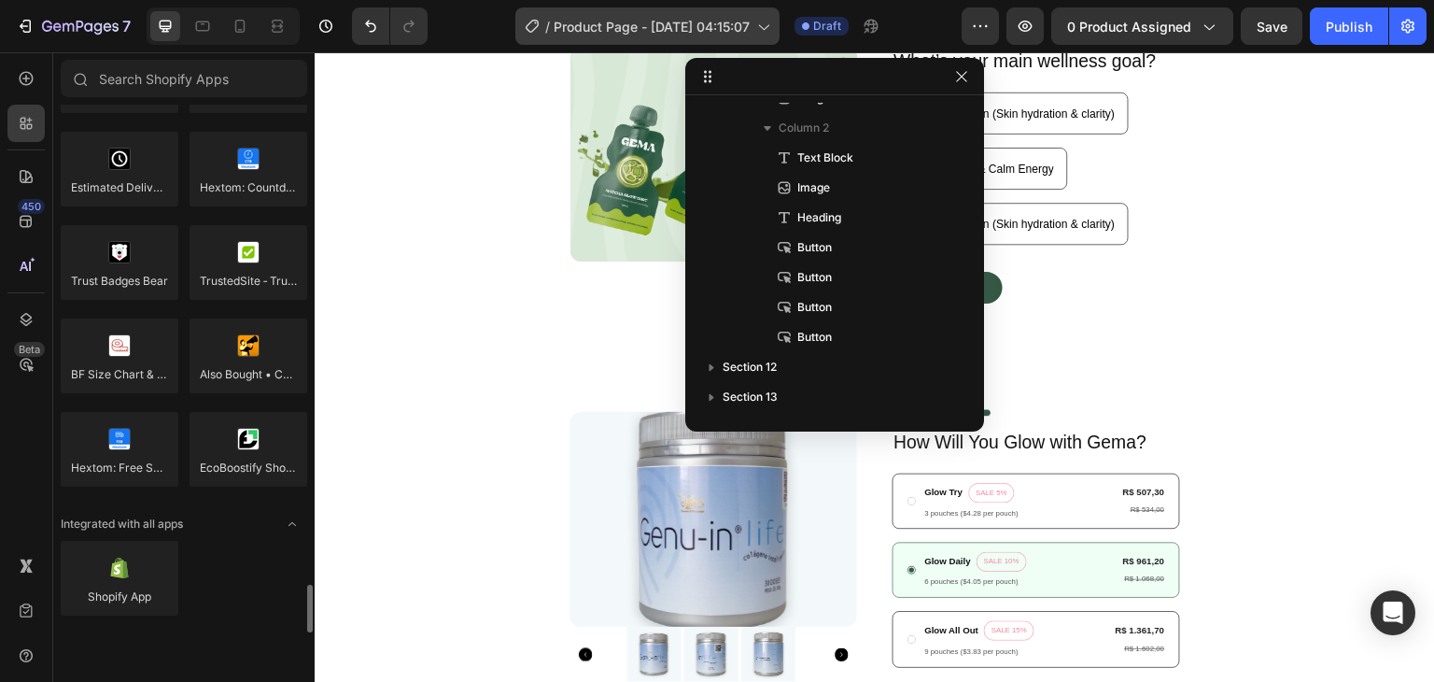
scroll to position [5373, 0]
